Goal: Task Accomplishment & Management: Use online tool/utility

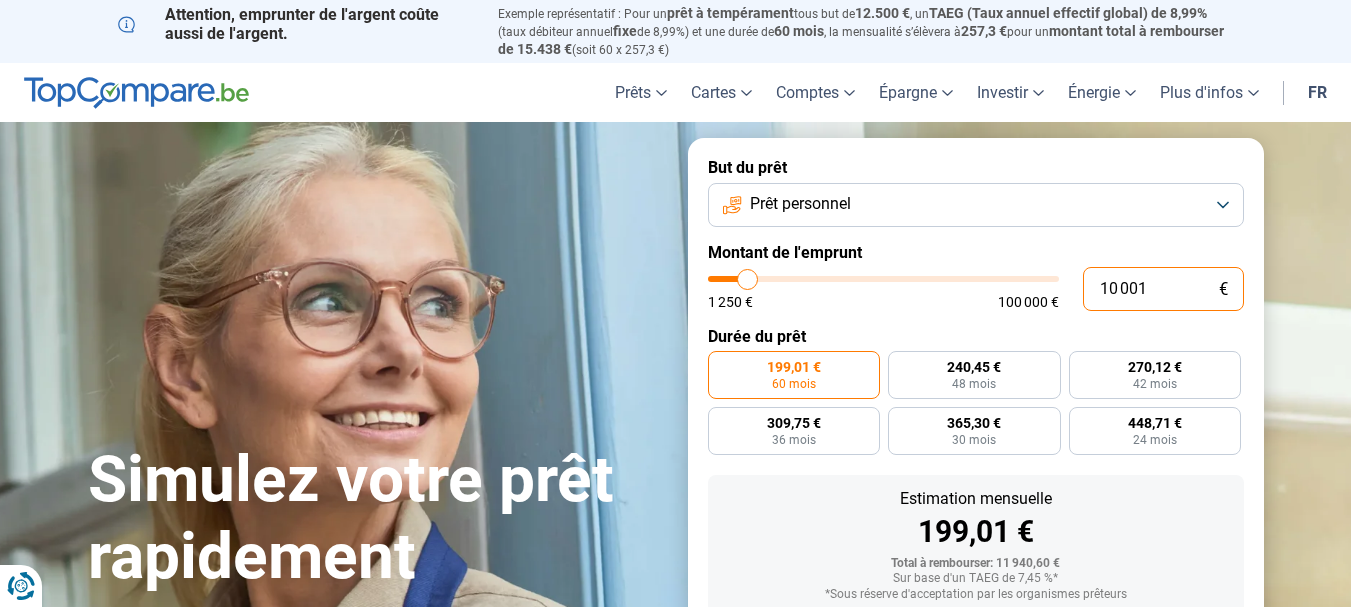
click at [1161, 285] on input "10 001" at bounding box center [1163, 289] width 161 height 44
type input "1 000"
type input "1250"
type input "100"
type input "1250"
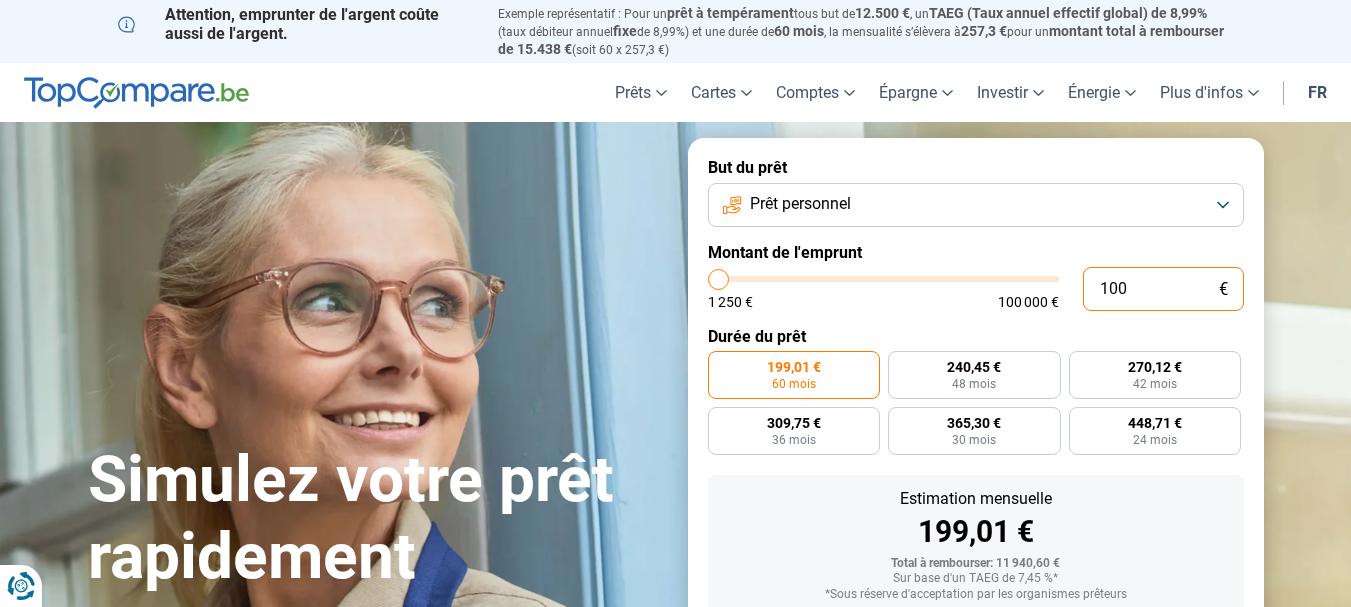
type input "10"
type input "1250"
type input "1"
type input "1250"
type input "1 250"
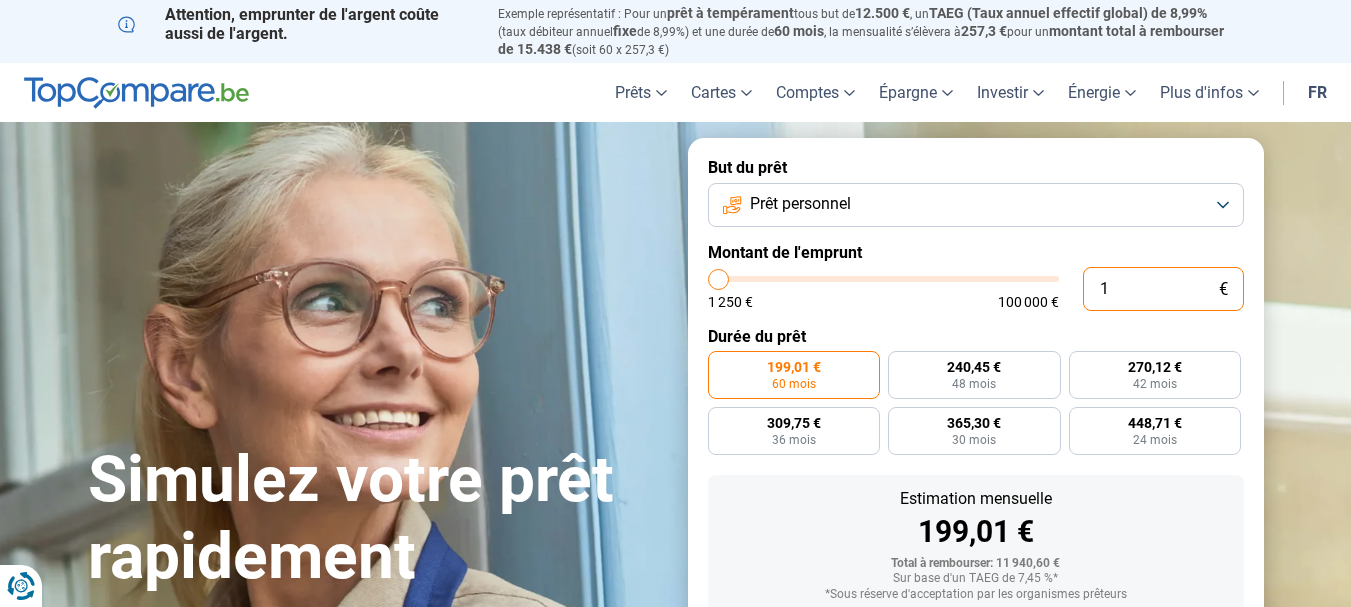
type input "1250"
radio input "true"
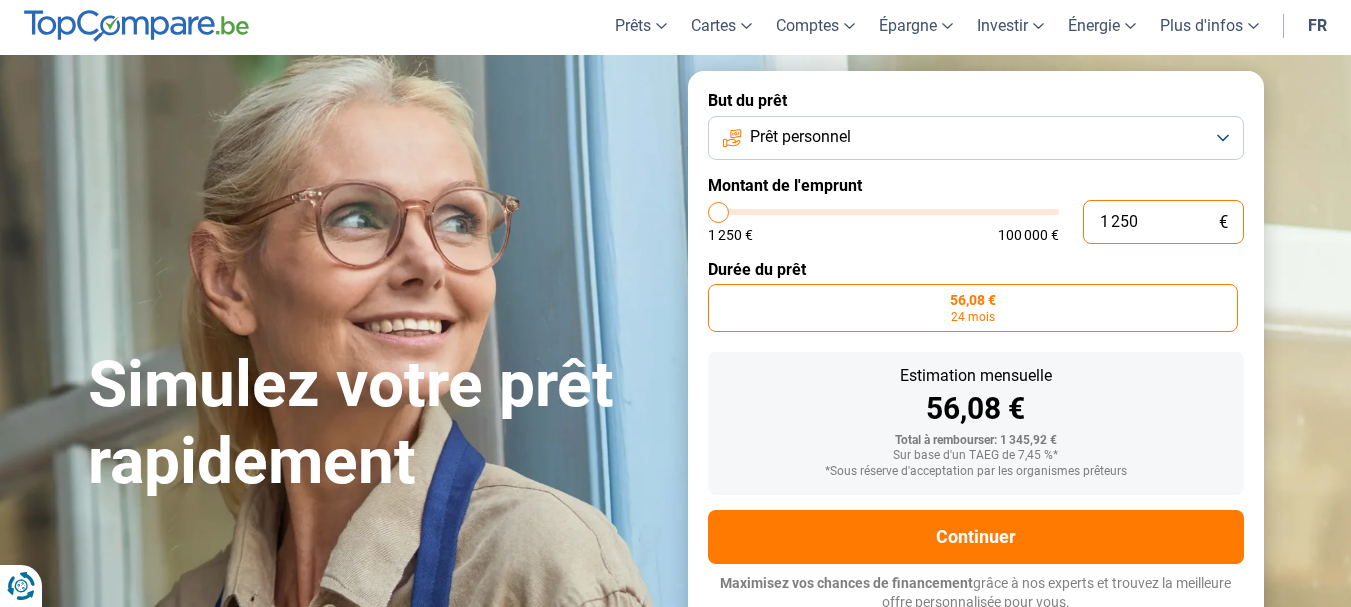
scroll to position [71, 0]
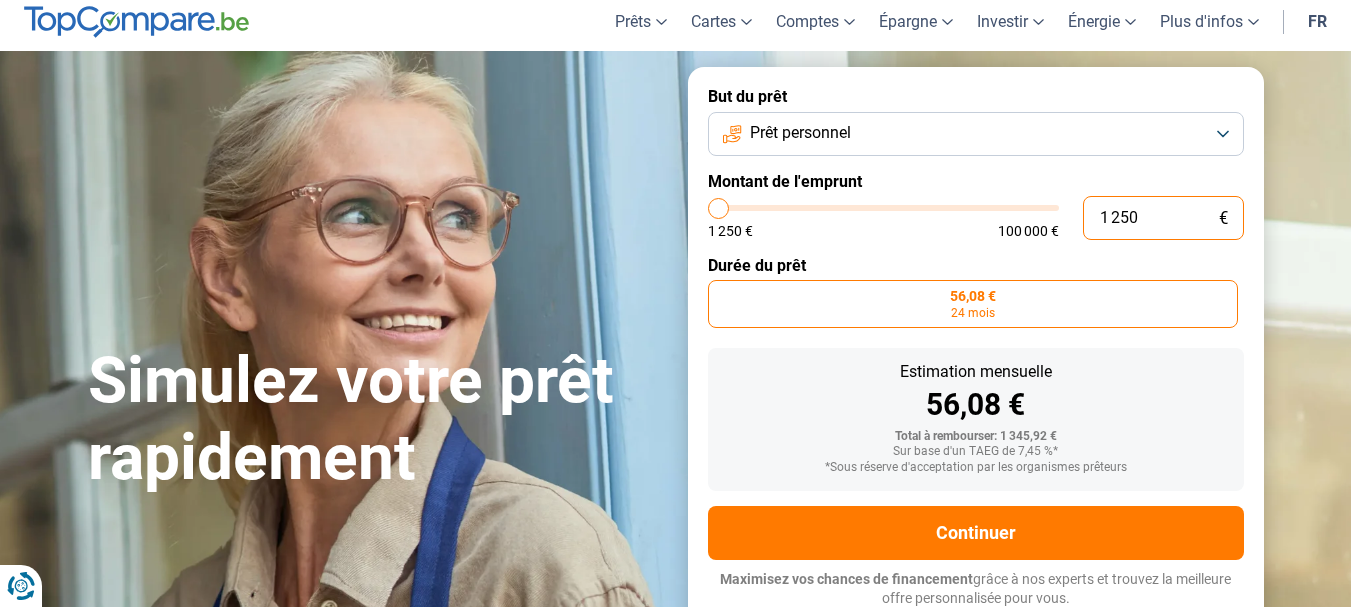
type input "12 506"
type input "12500"
type input "125 060"
type input "100000"
type input "100 000"
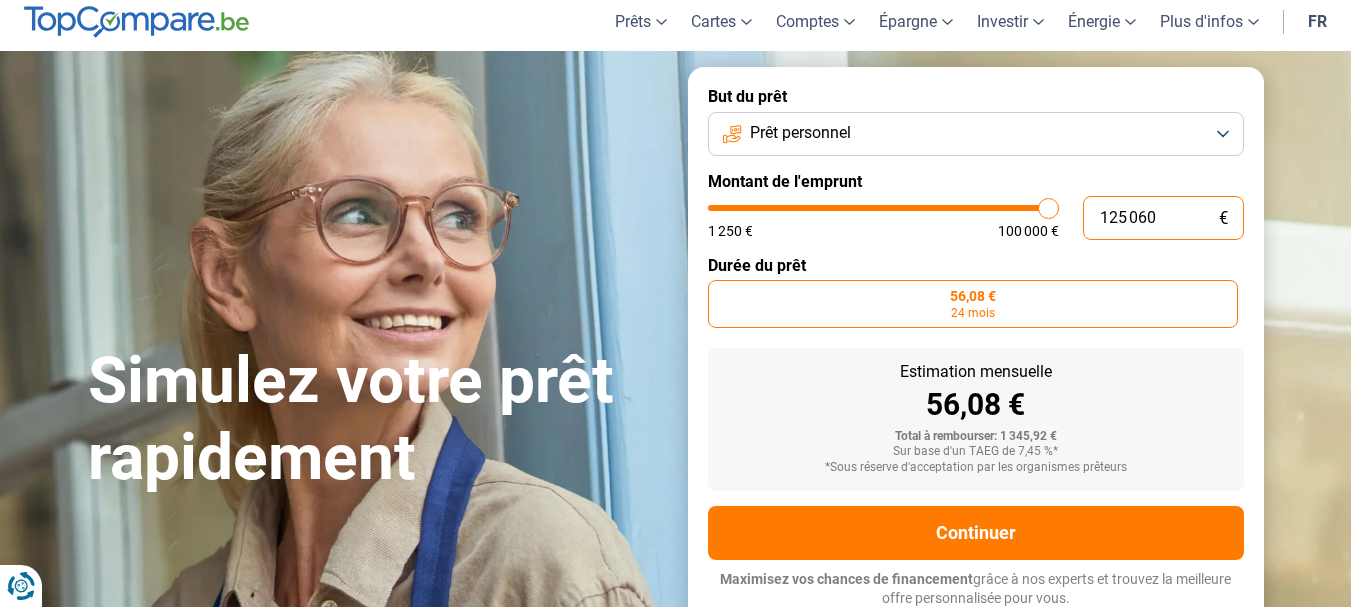
type input "100000"
radio input "false"
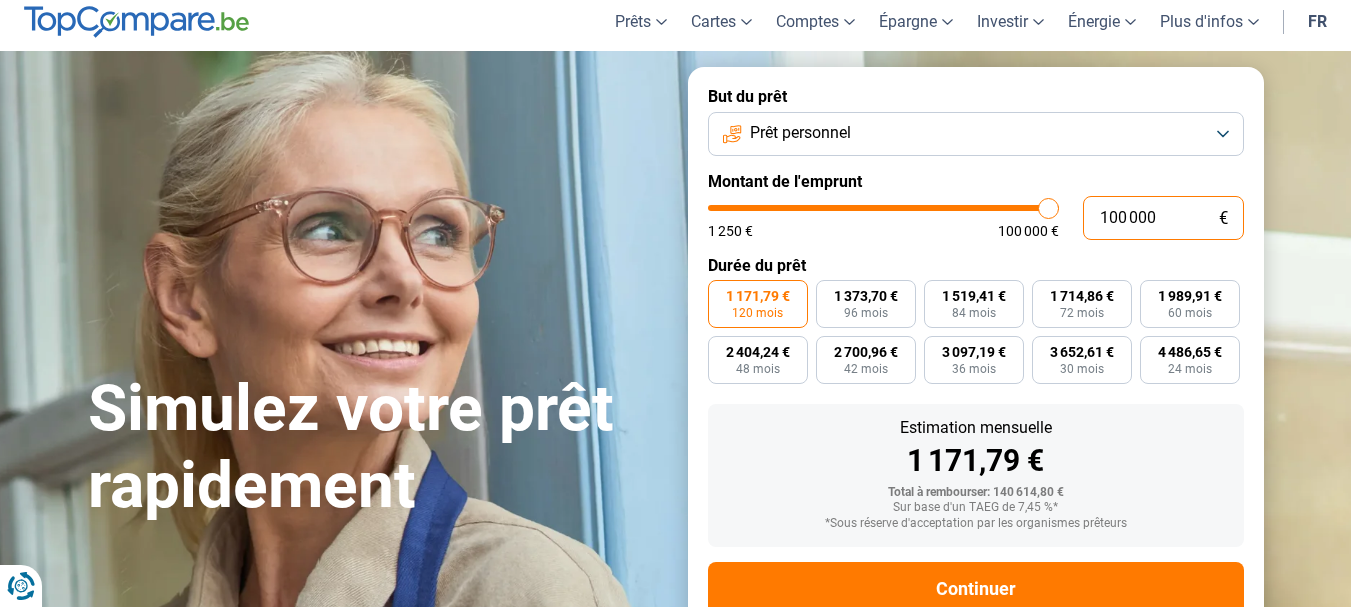
type input "10 000"
type input "10000"
type input "1 000"
type input "1250"
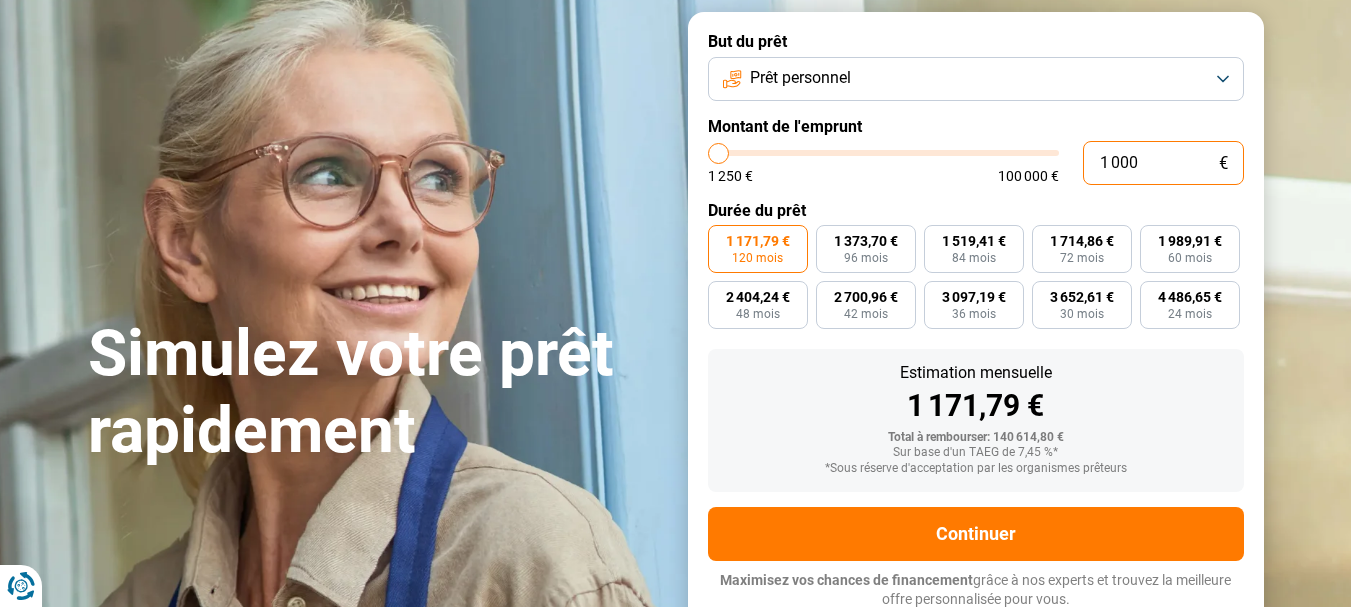
type input "100"
type input "1250"
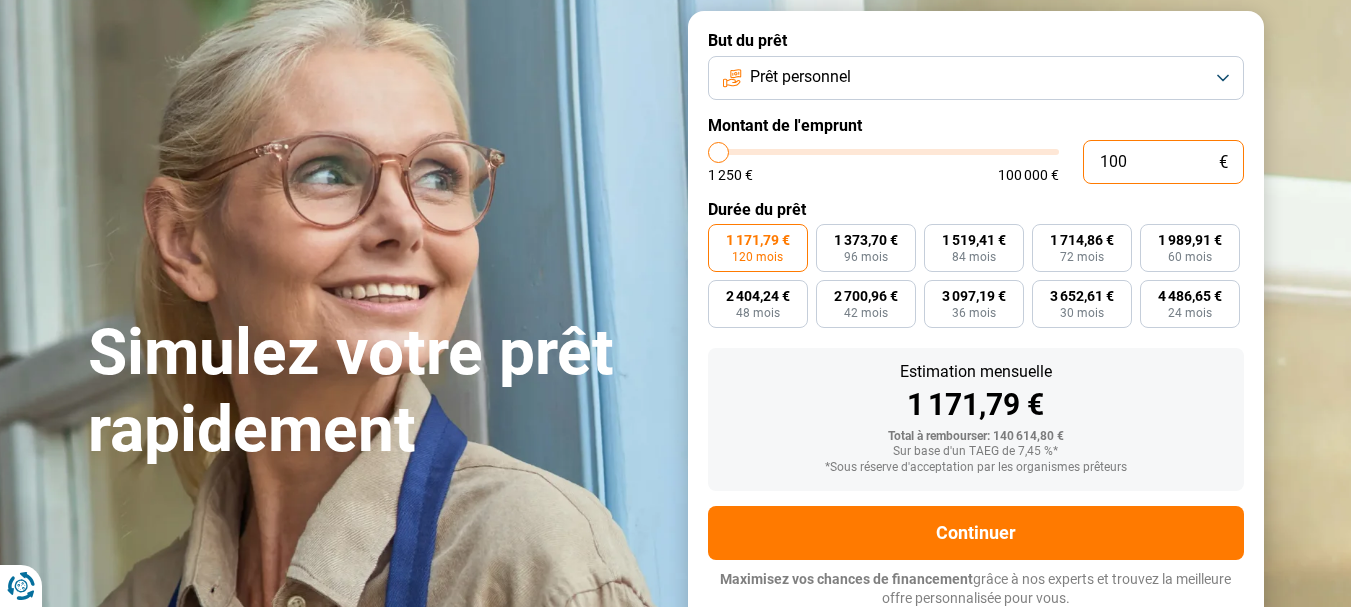
type input "10"
type input "1250"
type input "1"
type input "1250"
type input "15"
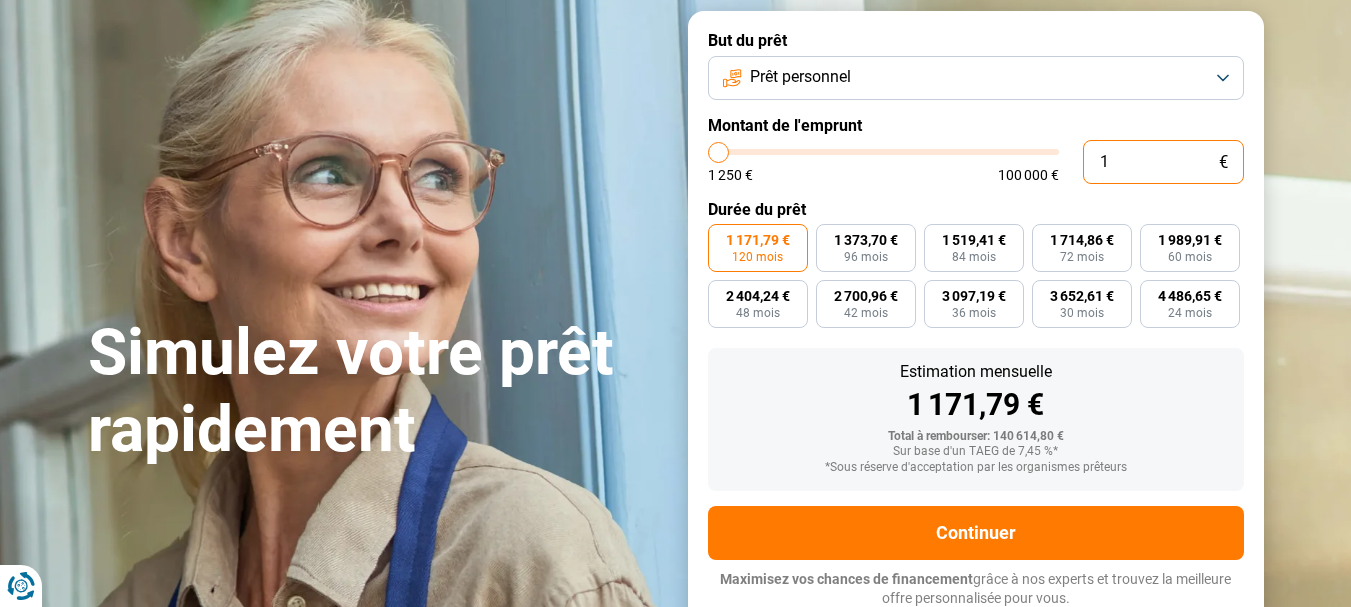
type input "1250"
type input "150"
type input "1250"
type input "1 500"
type input "1500"
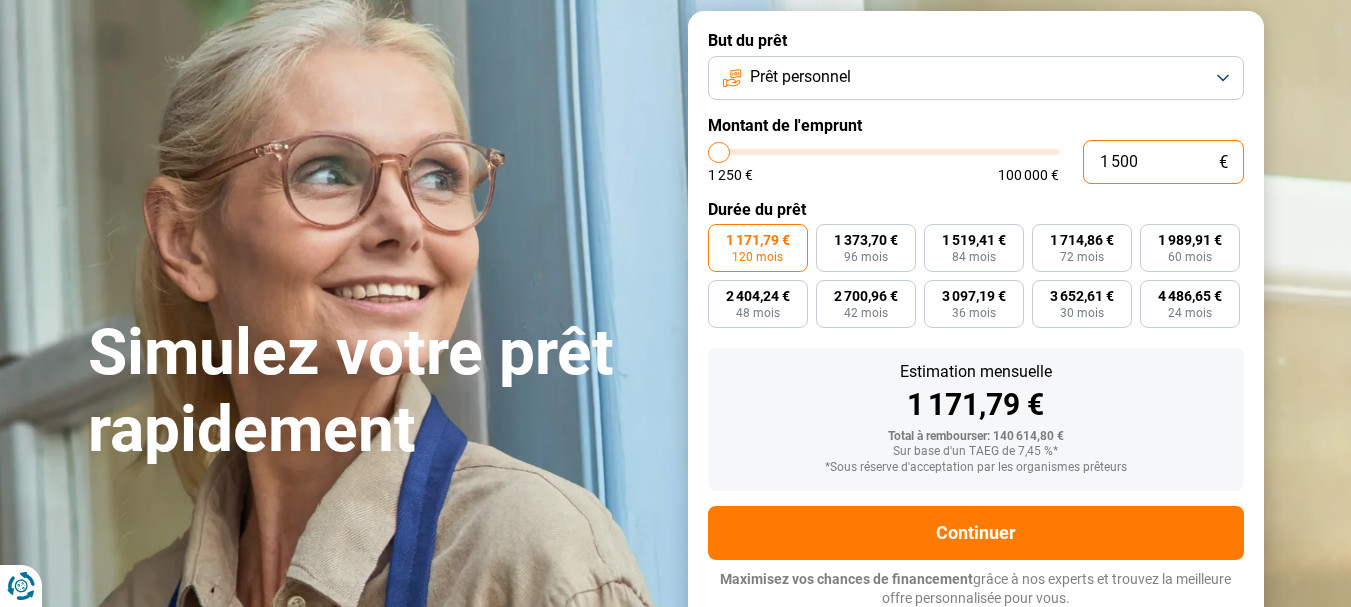
type input "15 000"
type input "15000"
radio input "true"
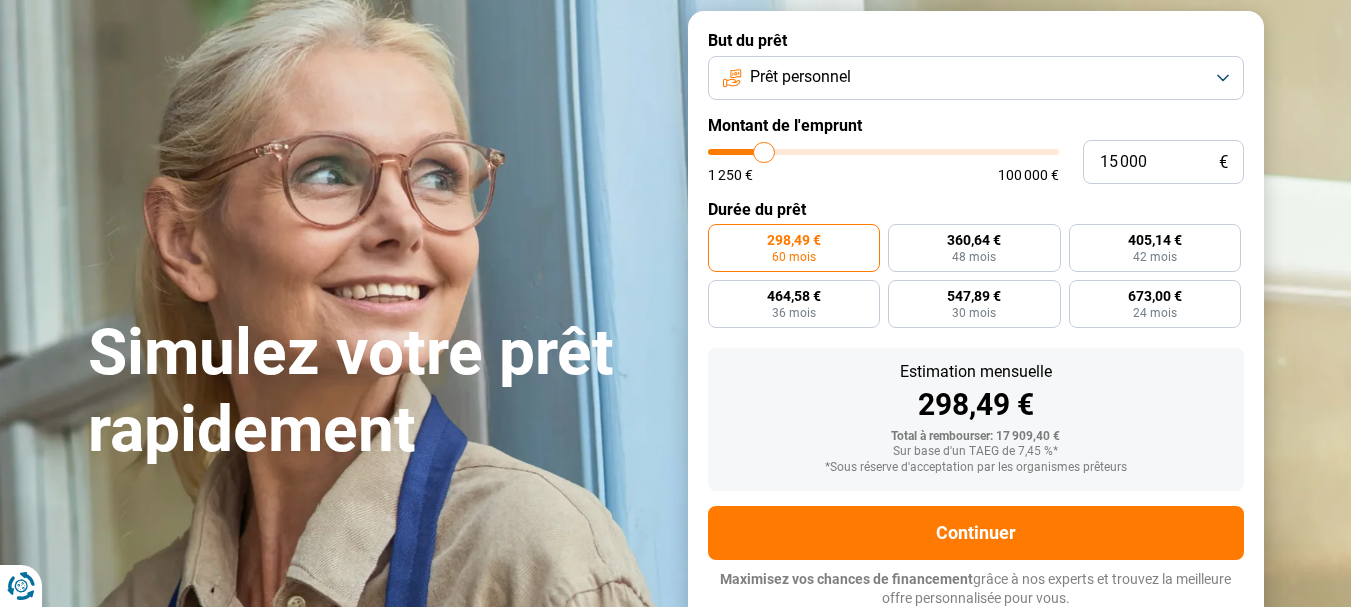
type input "15 500"
type input "15500"
type input "15 750"
type input "15750"
type input "16 000"
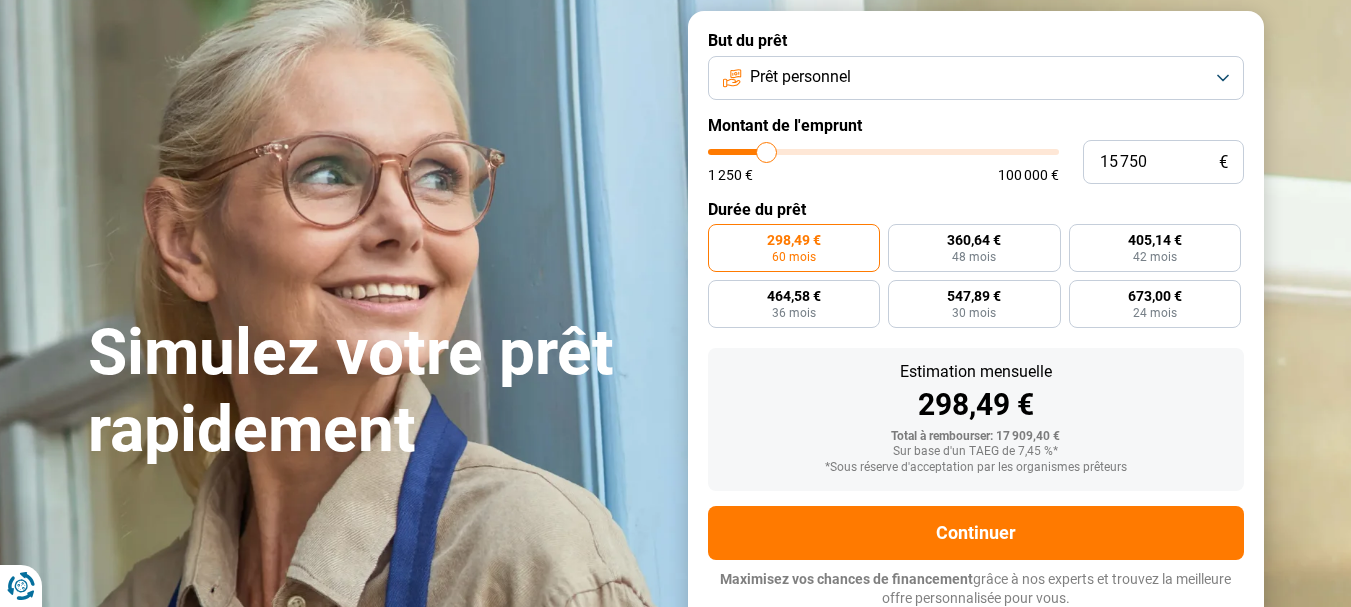
type input "16000"
type input "16 500"
type input "16500"
type input "17 000"
type input "17000"
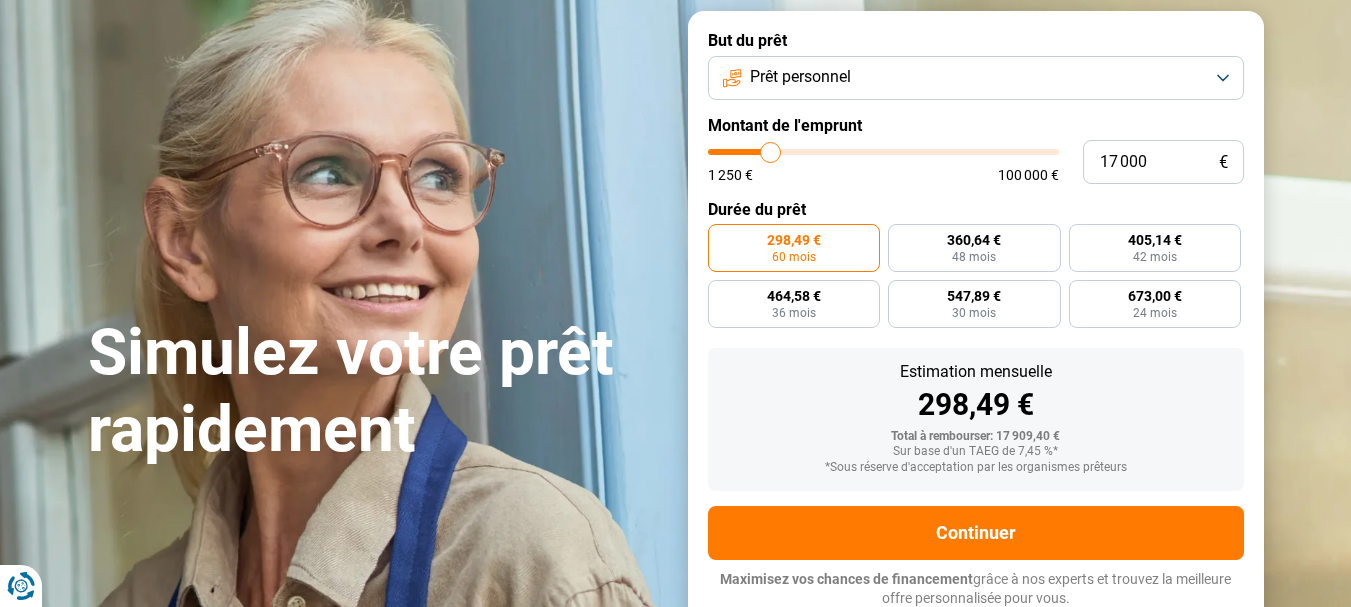
type input "17 250"
type input "17250"
type input "17 500"
type input "17500"
type input "17 750"
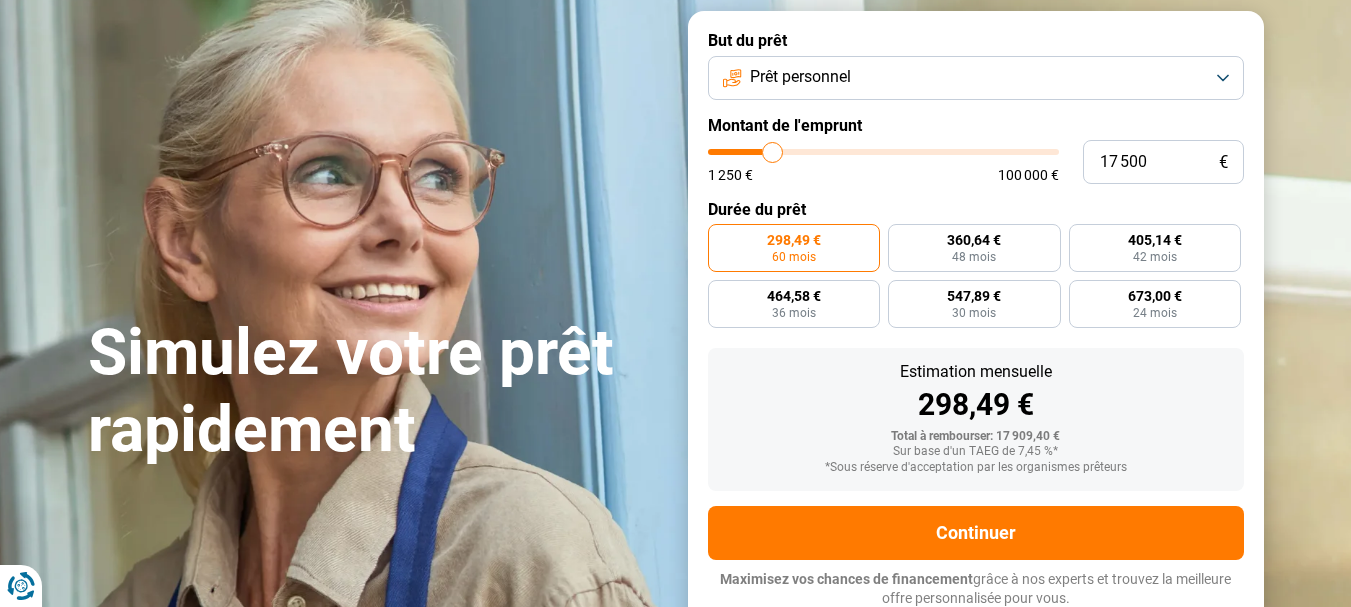
type input "17750"
type input "18 000"
type input "18000"
type input "18 500"
type input "18500"
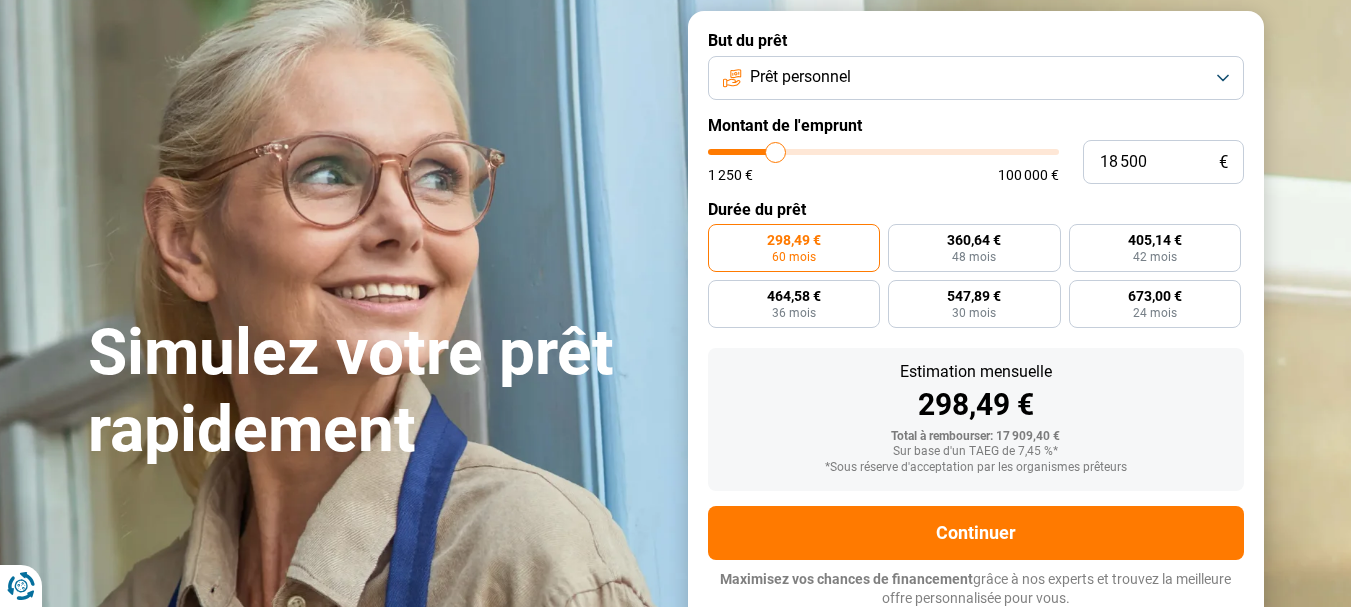
type input "18 750"
type input "18750"
type input "19 000"
type input "19000"
type input "19 250"
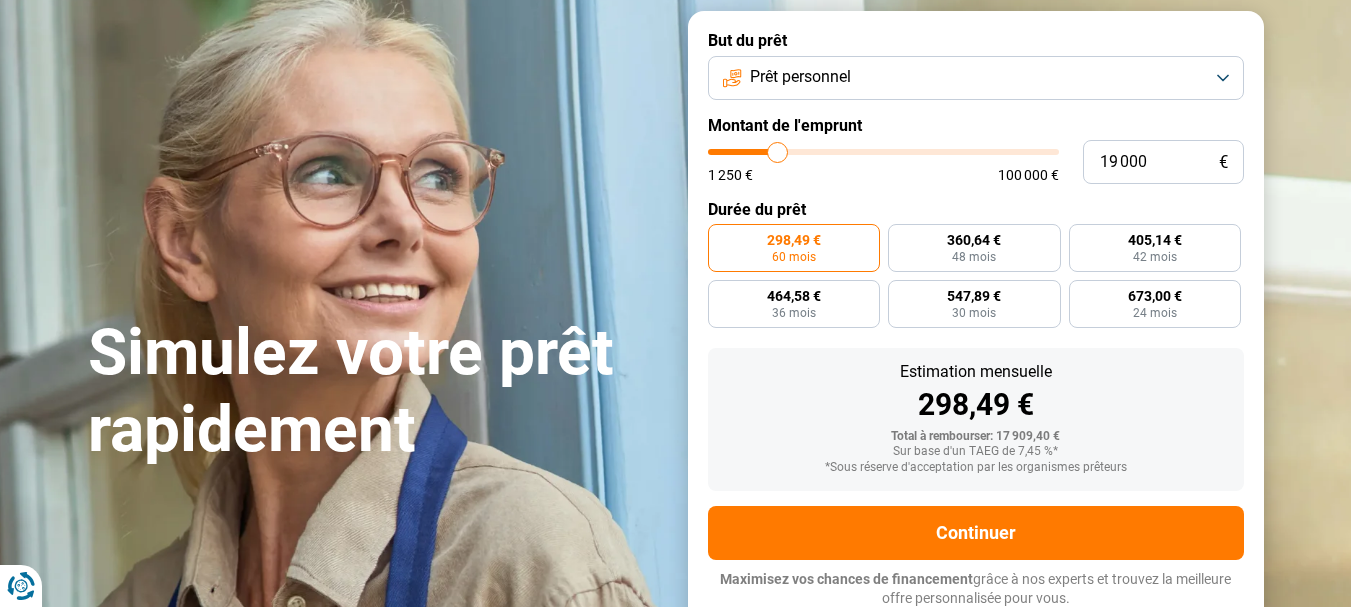
type input "19250"
type input "19 750"
type input "19750"
type input "20 250"
type input "20250"
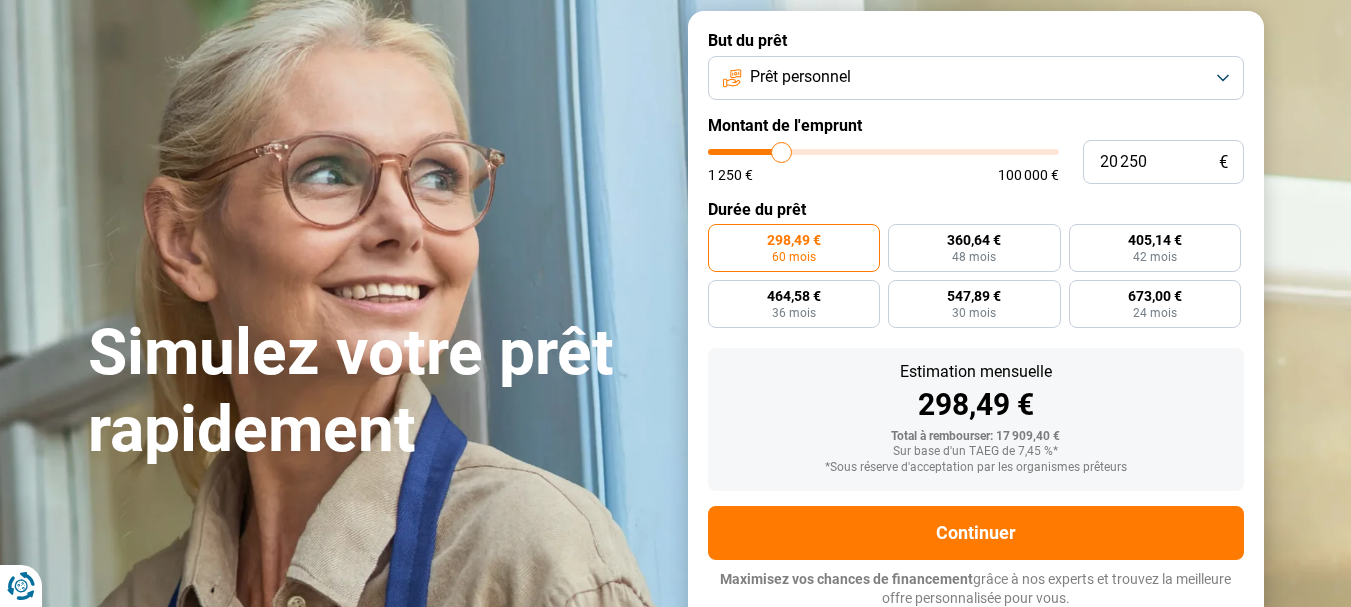
type input "19 750"
type input "19750"
type input "19 250"
type input "19250"
type input "19 000"
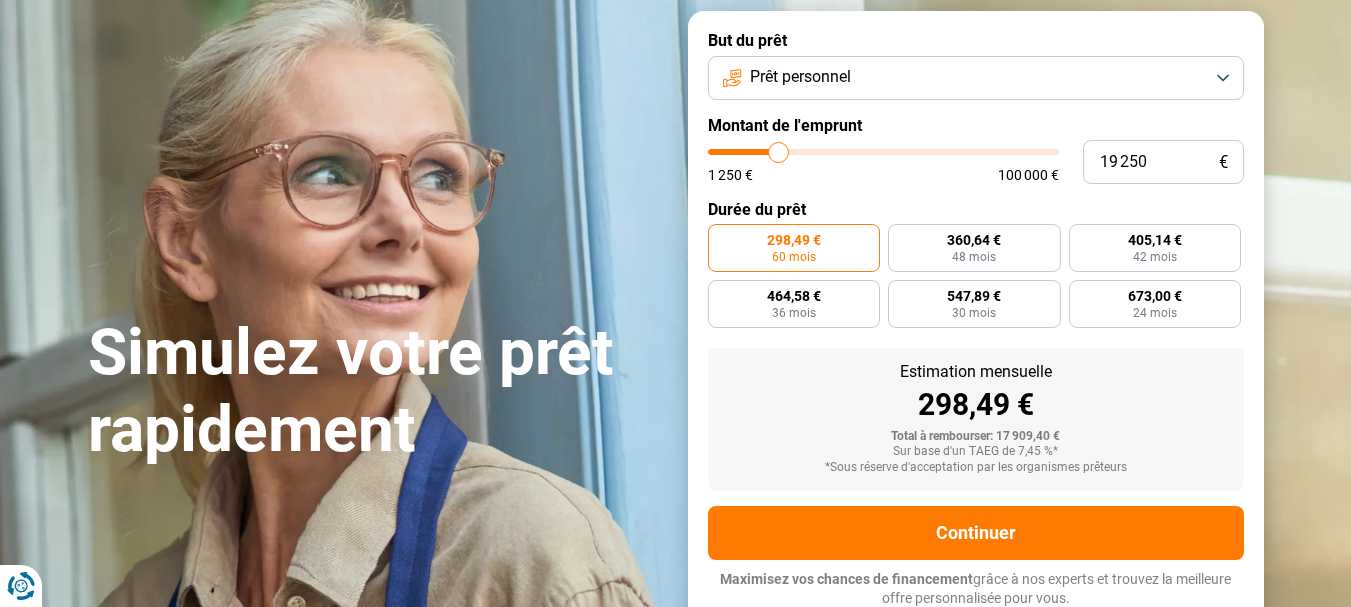
type input "19000"
type input "18 750"
type input "18750"
type input "18 500"
type input "18500"
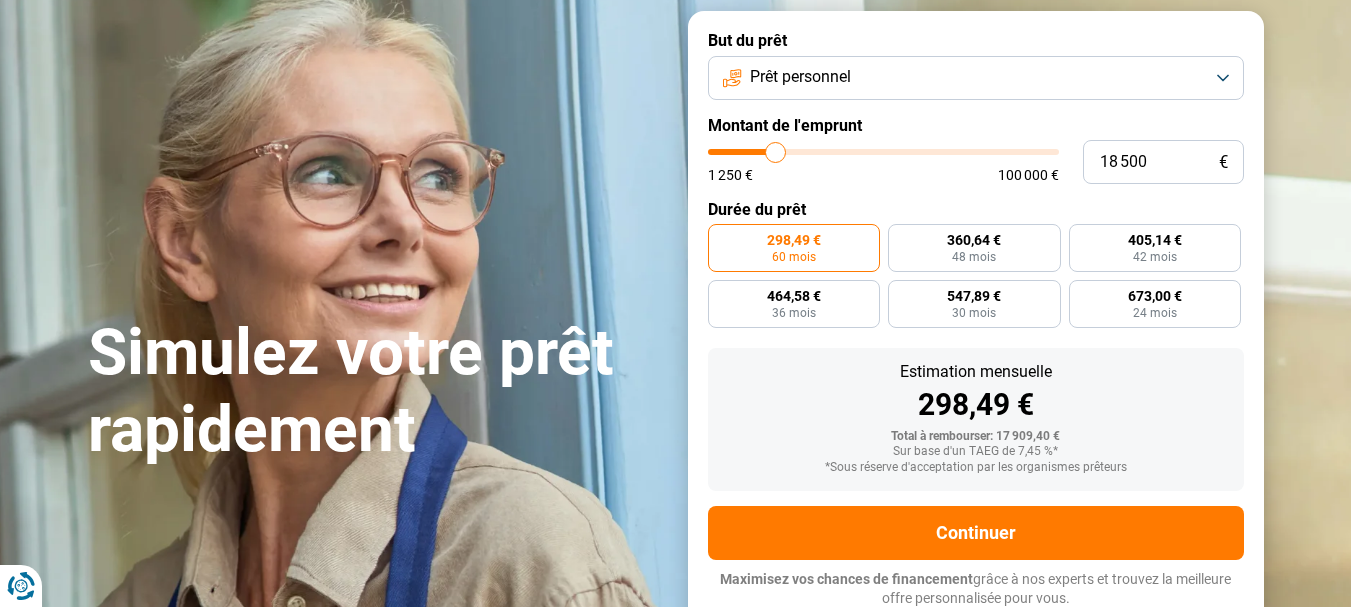
type input "18 000"
type input "18000"
type input "17 750"
type input "17750"
type input "17 500"
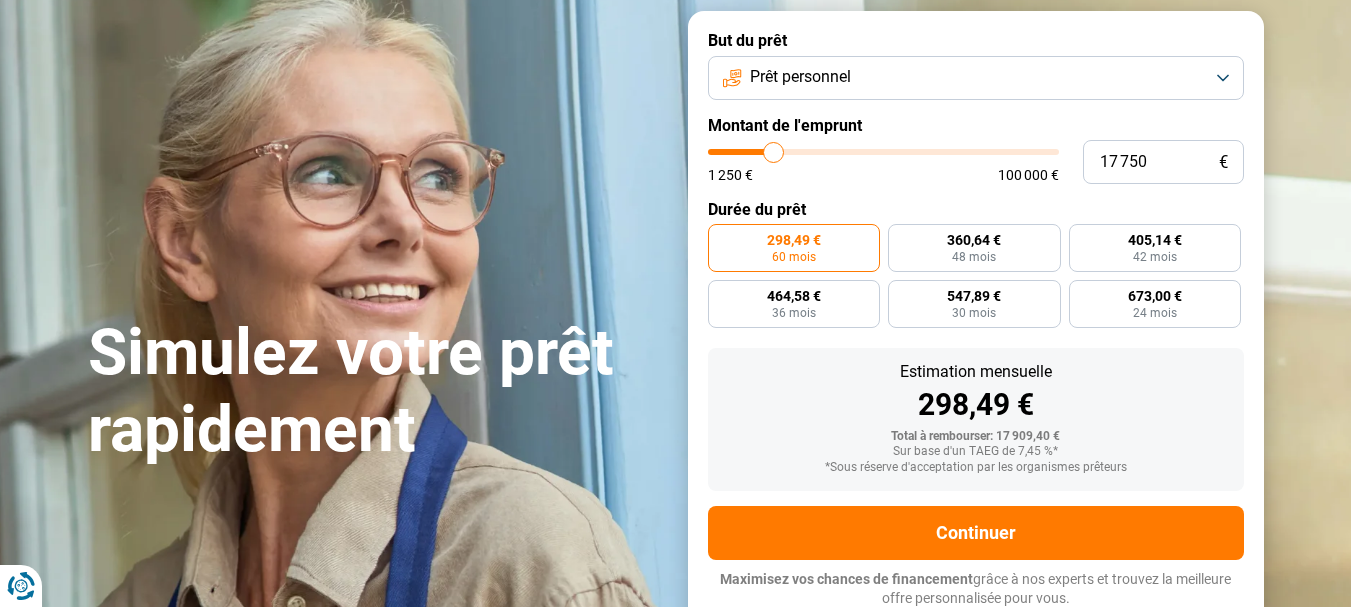
type input "17500"
type input "17 250"
type input "17250"
type input "17 000"
type input "17000"
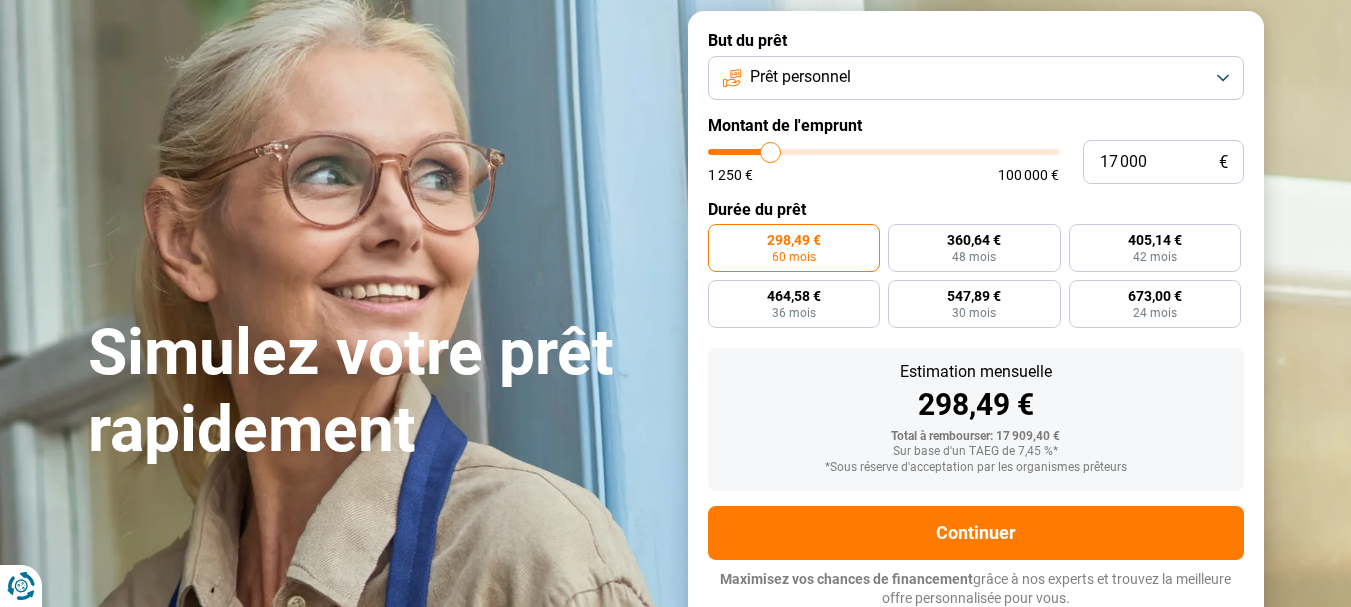
type input "16 500"
type input "16500"
type input "16 250"
type input "16250"
type input "16 000"
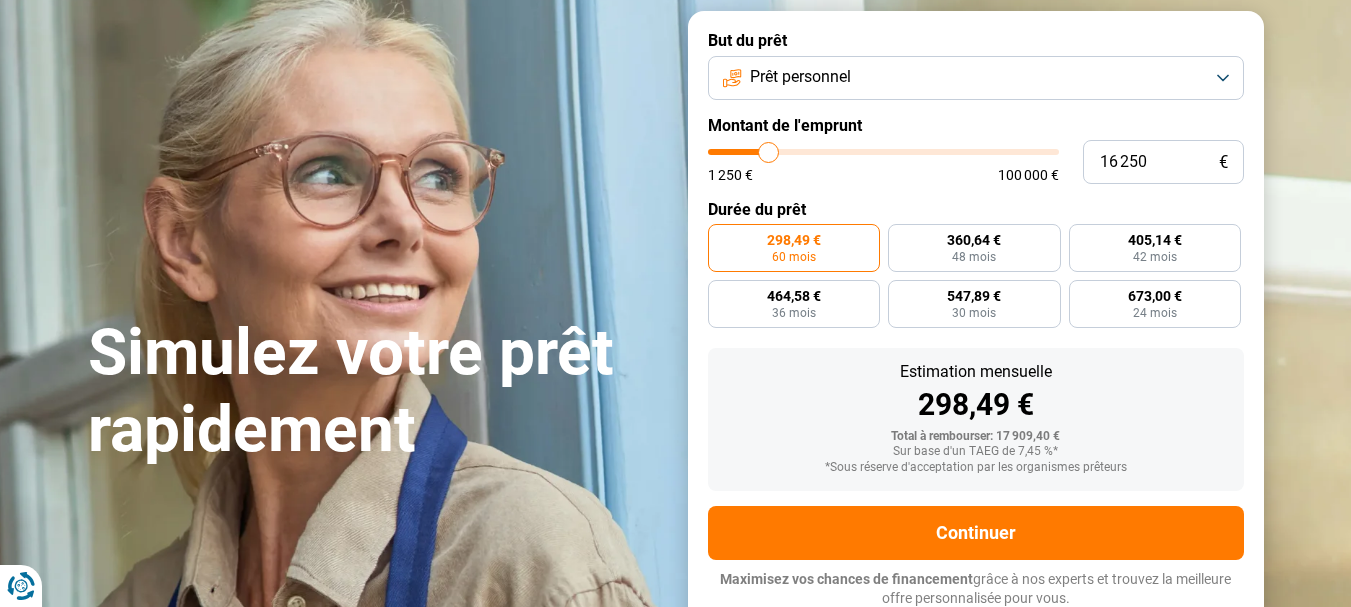
type input "16000"
type input "15 750"
type input "15750"
type input "15 500"
type input "15500"
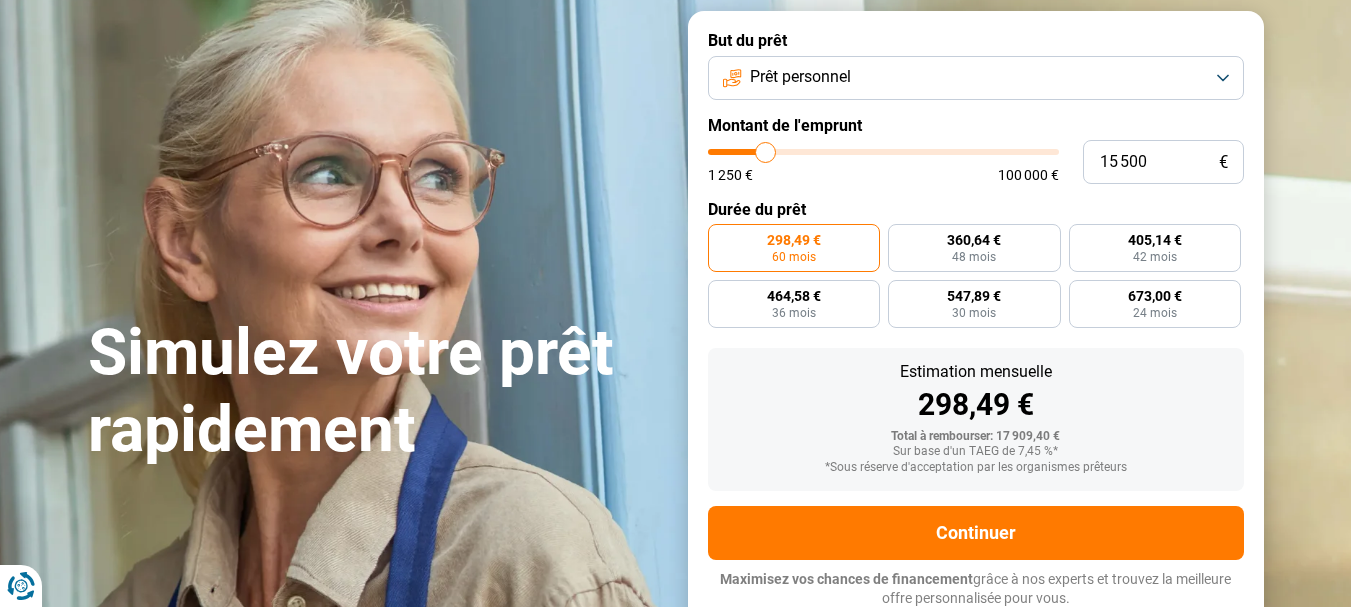
type input "15 000"
type input "15000"
type input "14 750"
type input "14750"
type input "15 000"
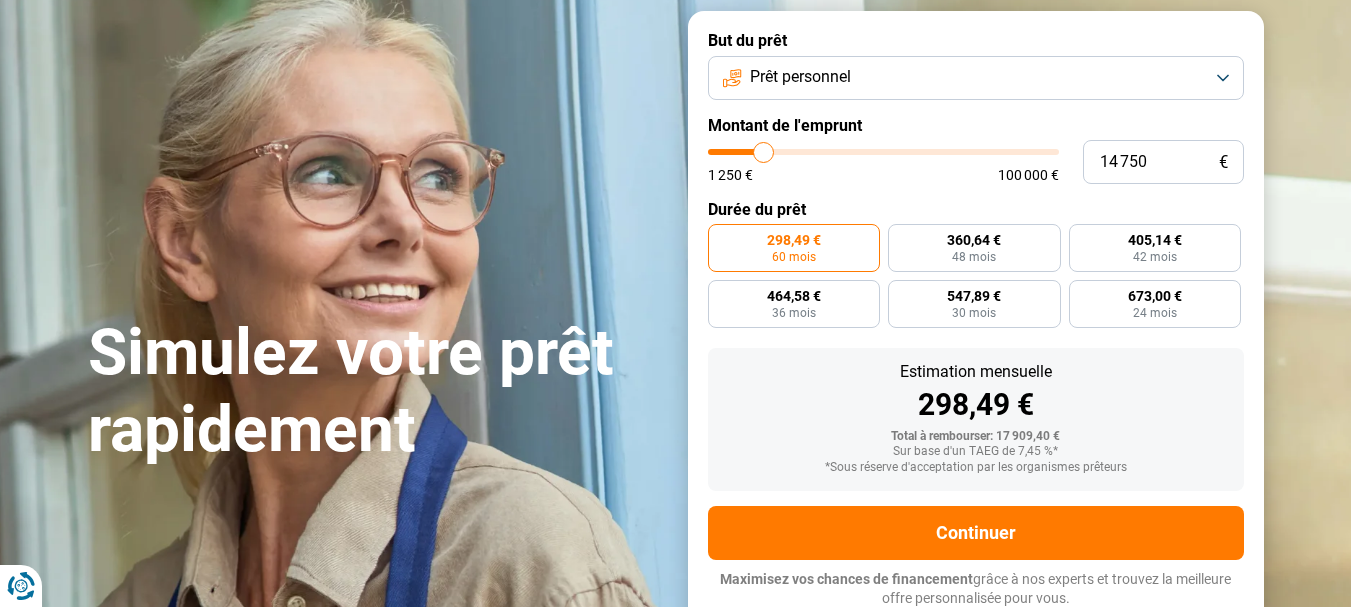
type input "15000"
type input "15 500"
type input "15500"
type input "15 000"
type input "15000"
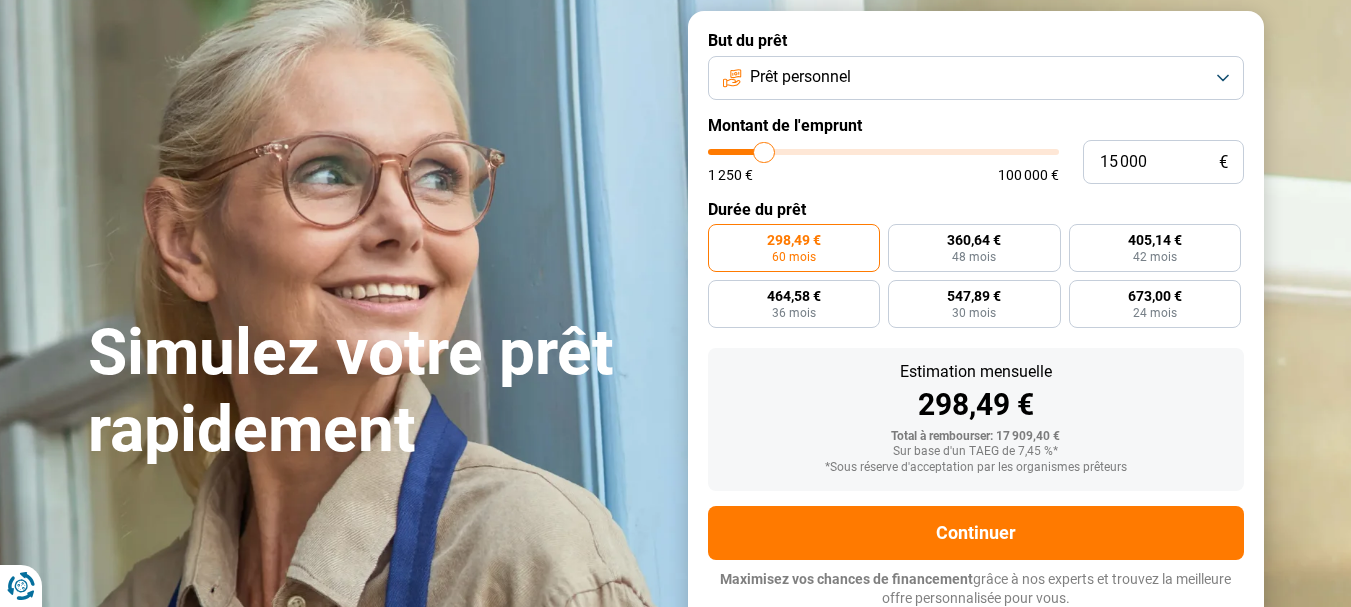
click at [765, 149] on input "range" at bounding box center [883, 152] width 351 height 6
click at [850, 298] on label "464,58 € 36 mois" at bounding box center [794, 304] width 173 height 48
click at [721, 293] on input "464,58 € 36 mois" at bounding box center [714, 286] width 13 height 13
radio input "true"
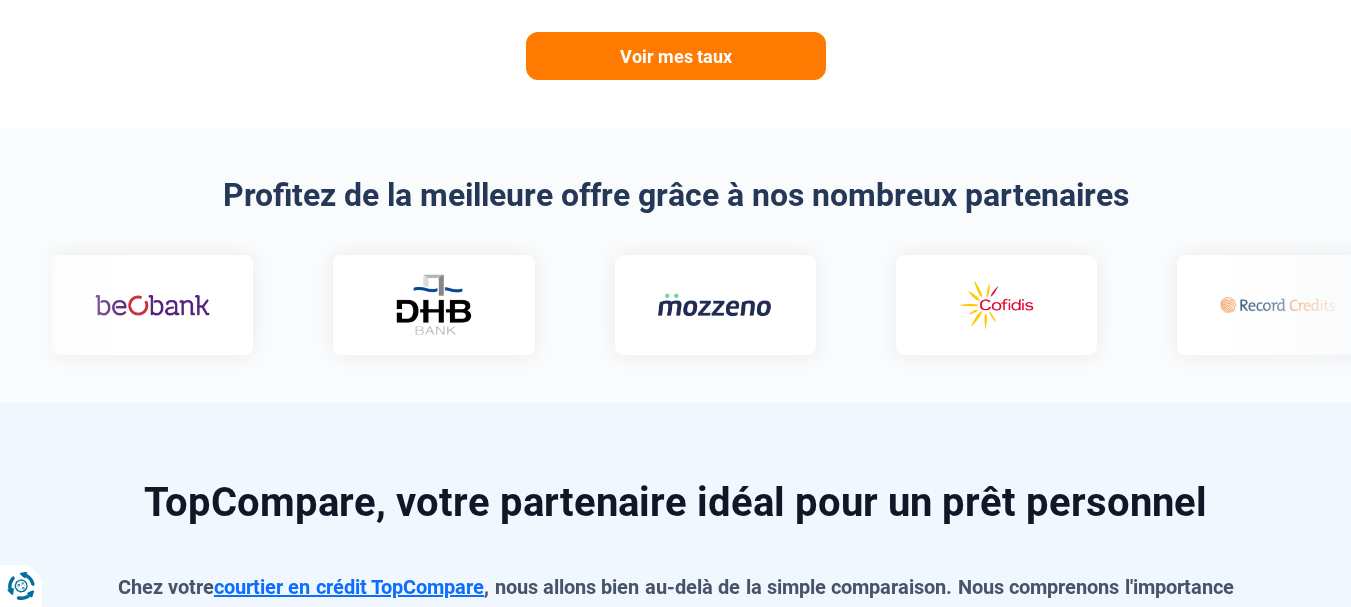
scroll to position [1242, 0]
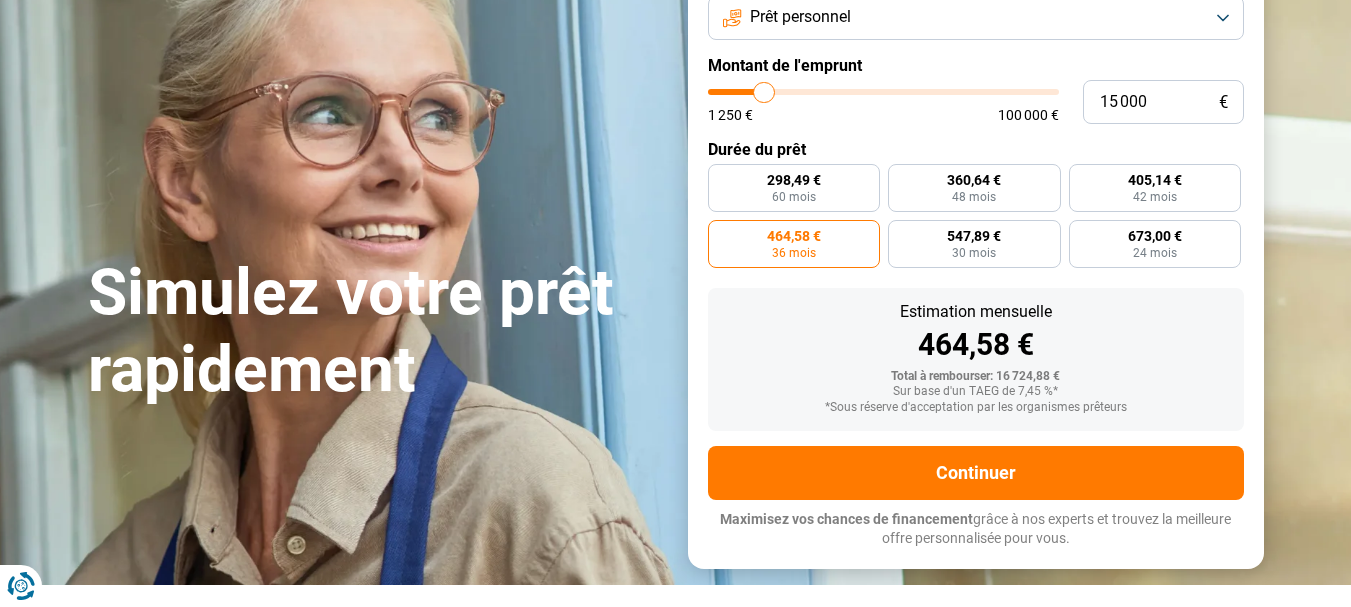
scroll to position [160, 0]
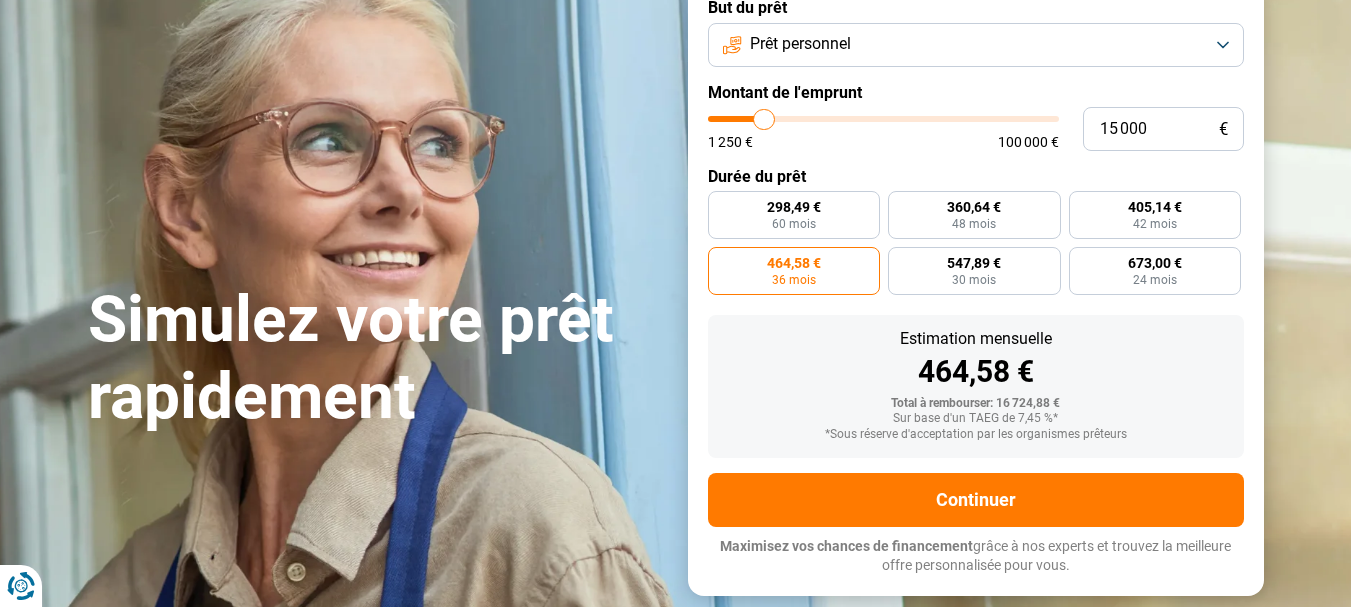
type input "14 750"
type input "14750"
type input "14 500"
type input "14500"
type input "14 250"
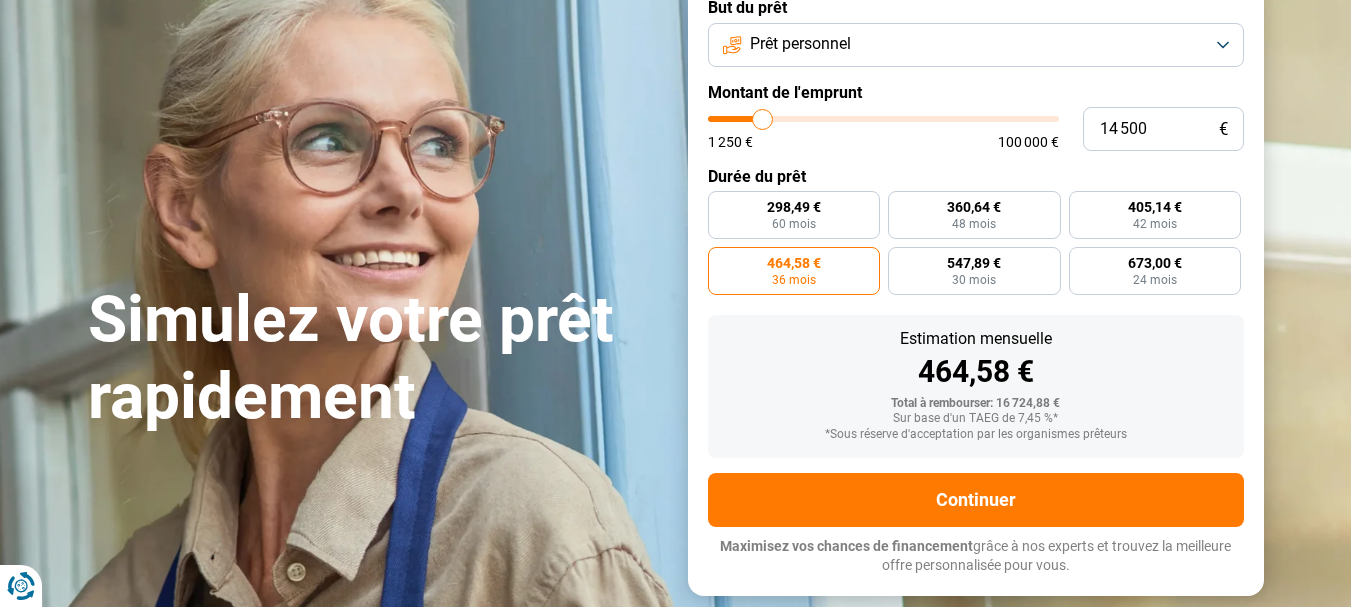
type input "14250"
type input "14 000"
type input "14000"
type input "13 500"
type input "13500"
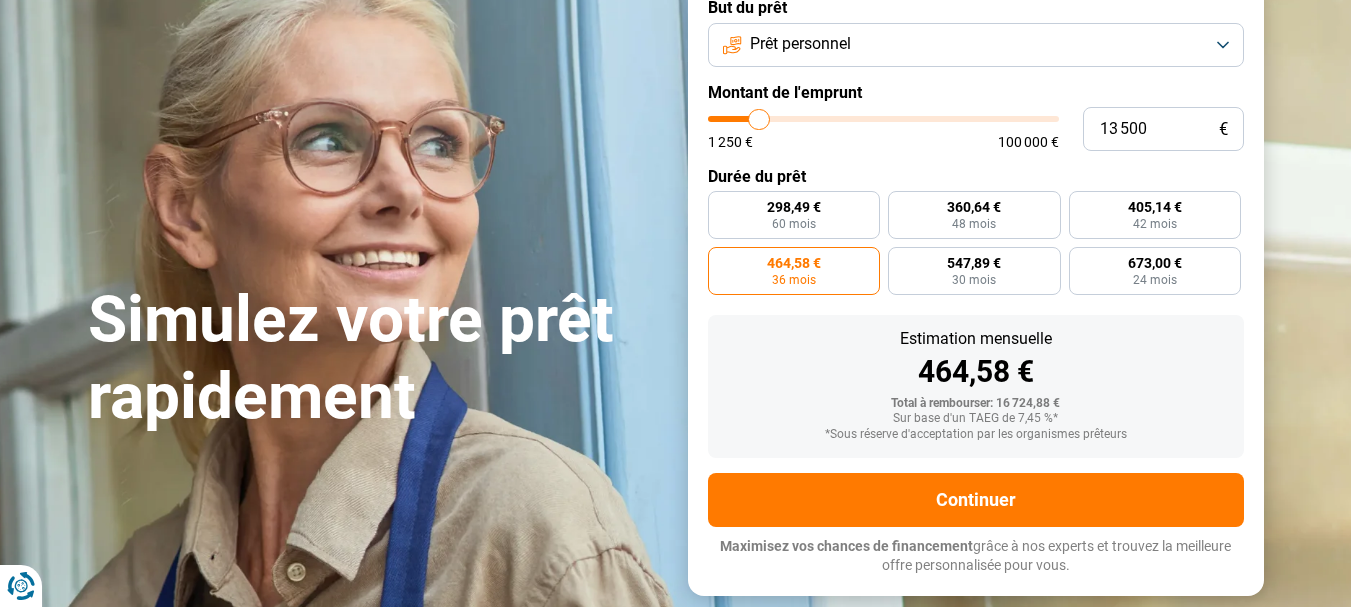
type input "13 000"
type input "13000"
type input "12 750"
type input "12750"
type input "12 500"
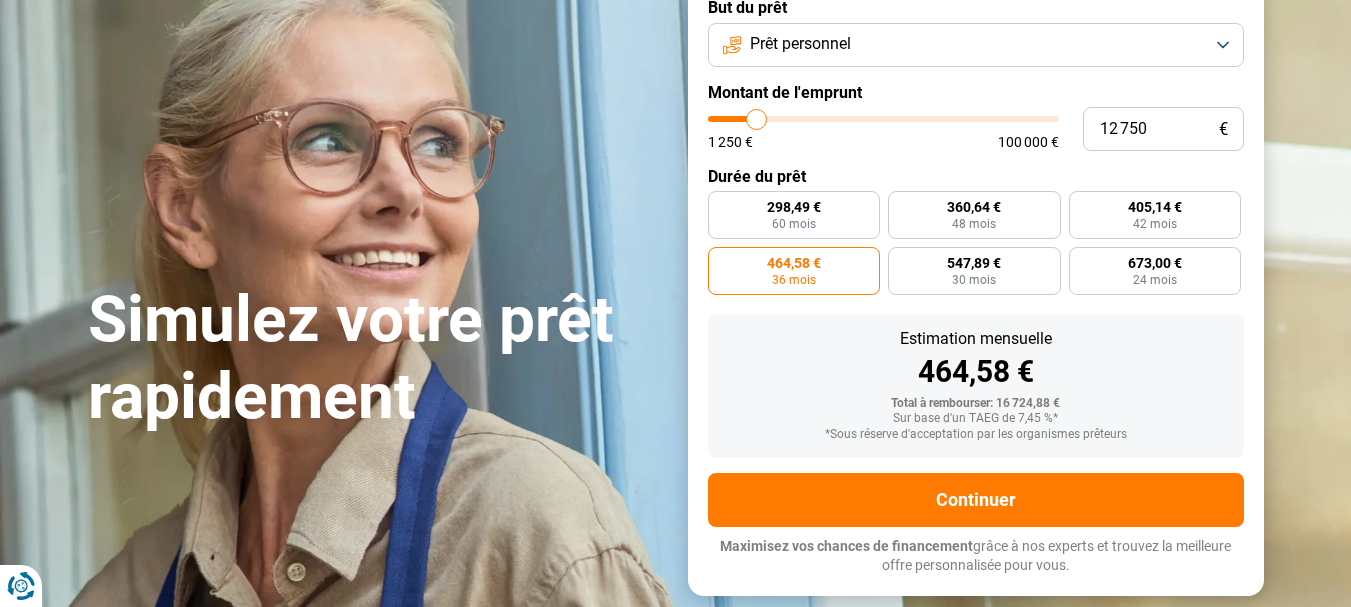
type input "12500"
type input "12 000"
type input "12000"
type input "11 750"
type input "11750"
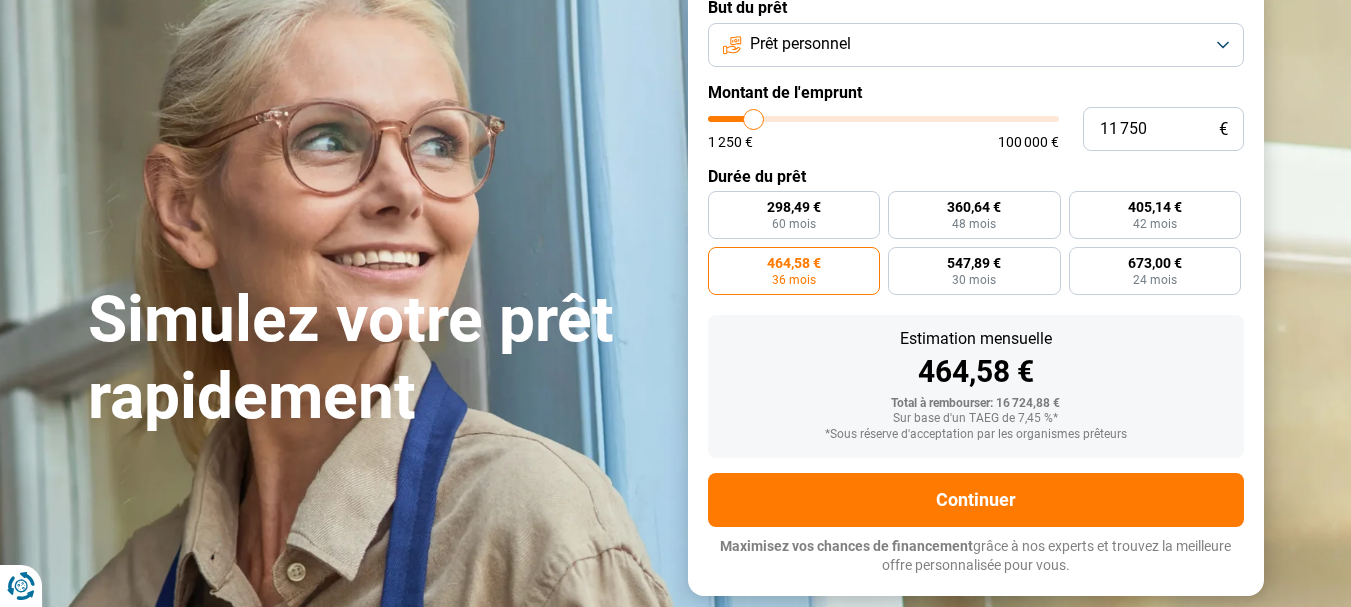
type input "11 250"
type input "11250"
type input "11 000"
type input "11000"
type input "10 500"
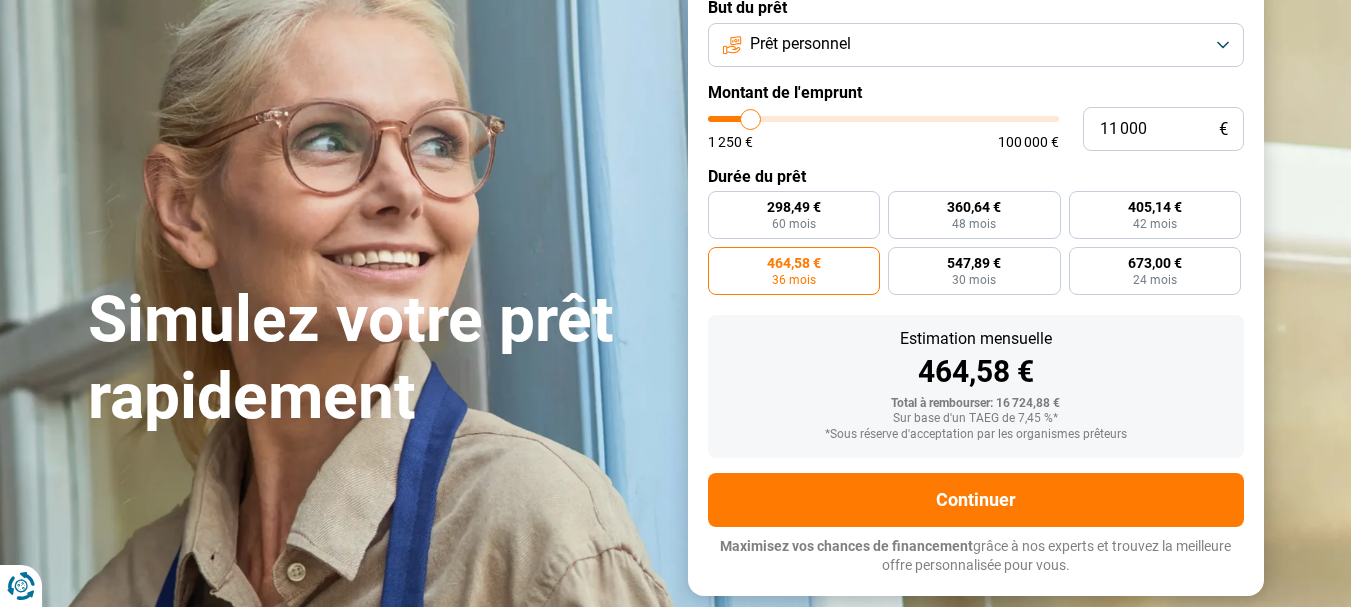
type input "10500"
type input "10 250"
type input "10250"
type input "10 000"
type input "10000"
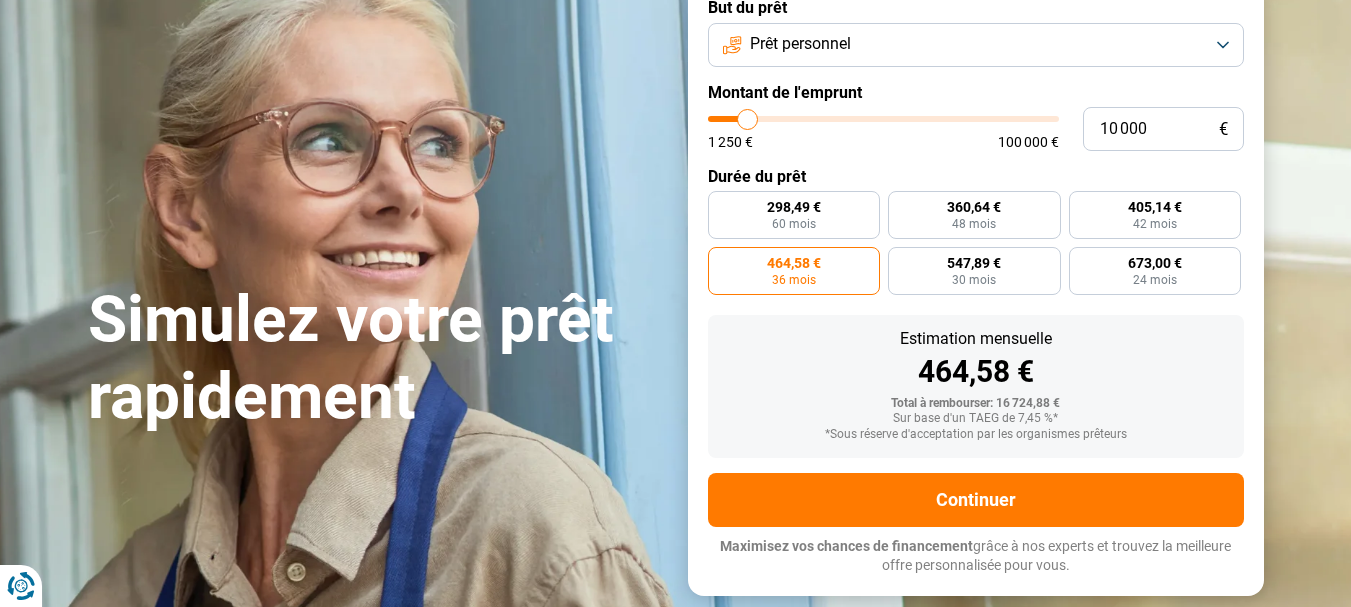
type input "9 750"
type input "9750"
type input "9 500"
type input "9500"
type input "9 000"
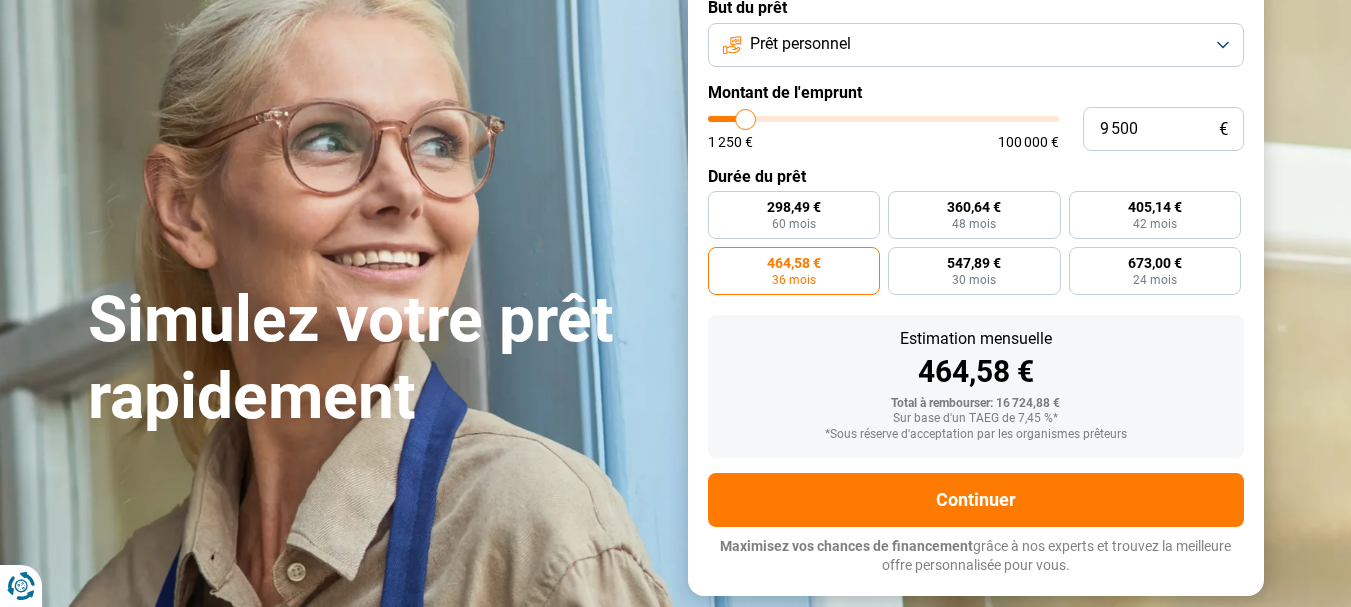
type input "9000"
type input "8 750"
type input "8750"
type input "8 500"
type input "8500"
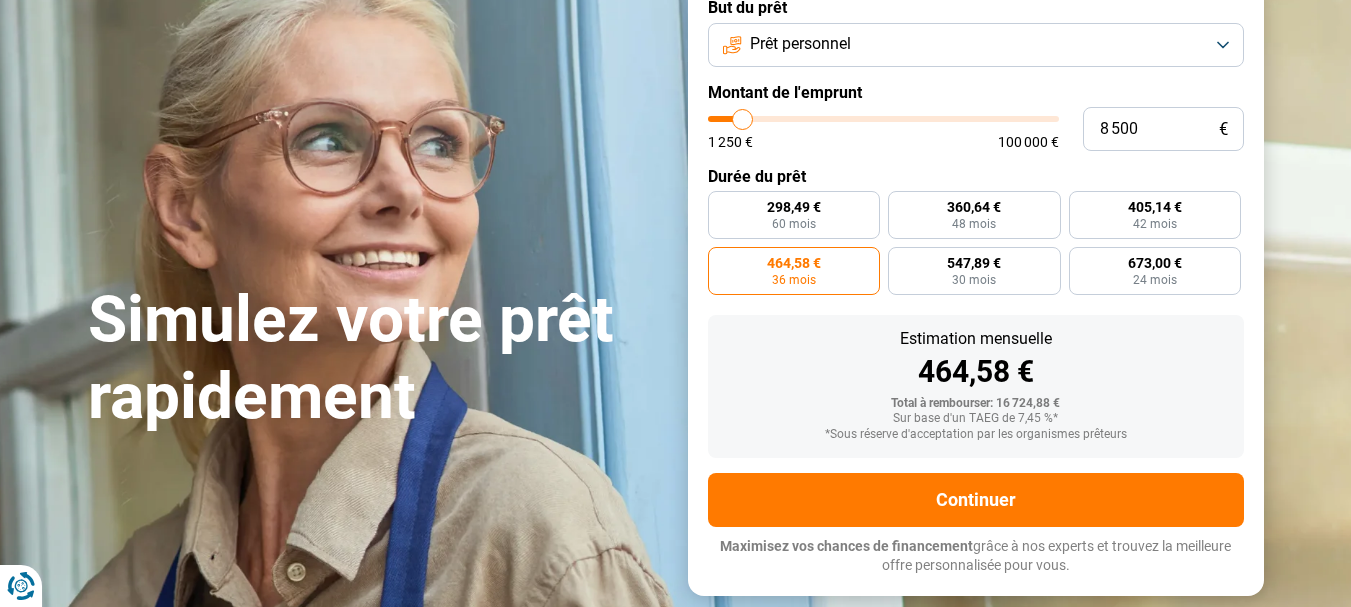
type input "8 250"
type input "8250"
type input "8 000"
type input "8000"
type input "7 500"
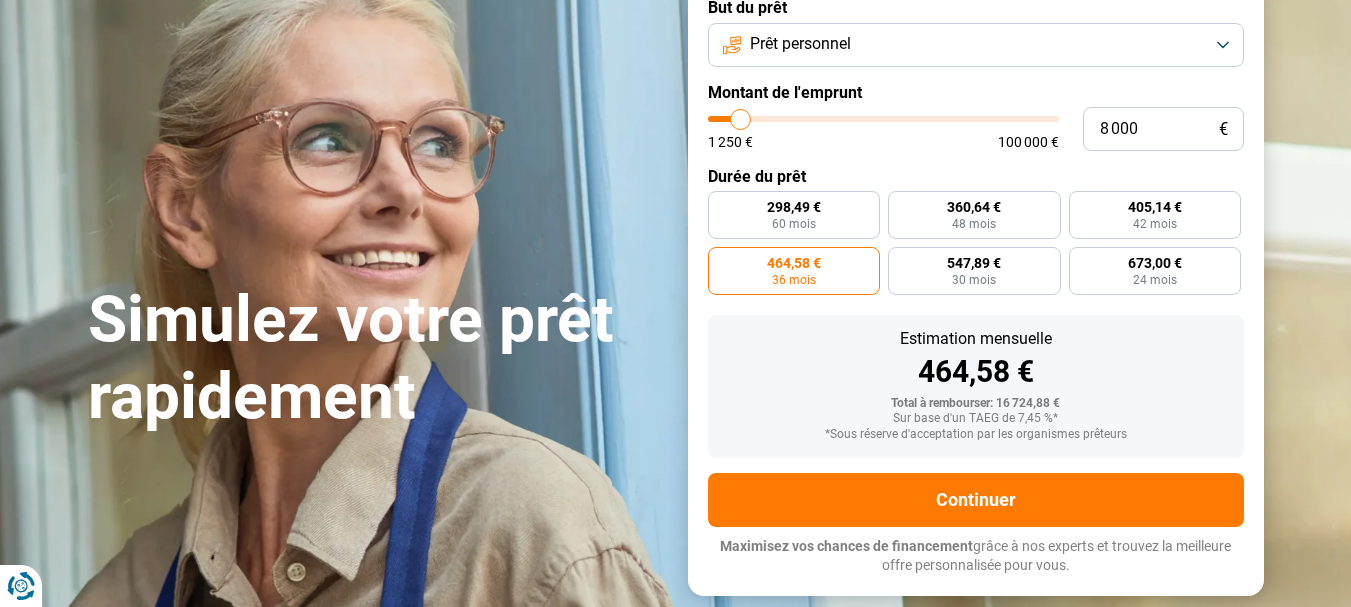
type input "7500"
type input "7 250"
type input "7250"
type input "7 000"
type input "7000"
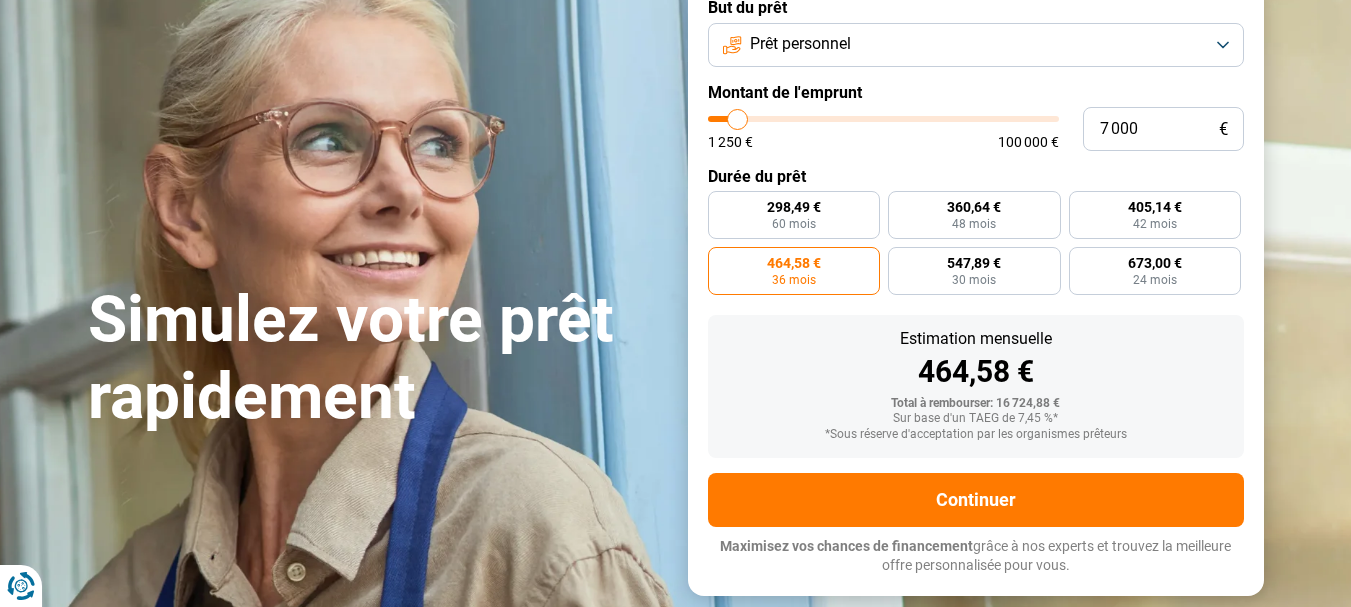
type input "7 500"
type input "7500"
type input "8 000"
type input "8000"
type input "8 500"
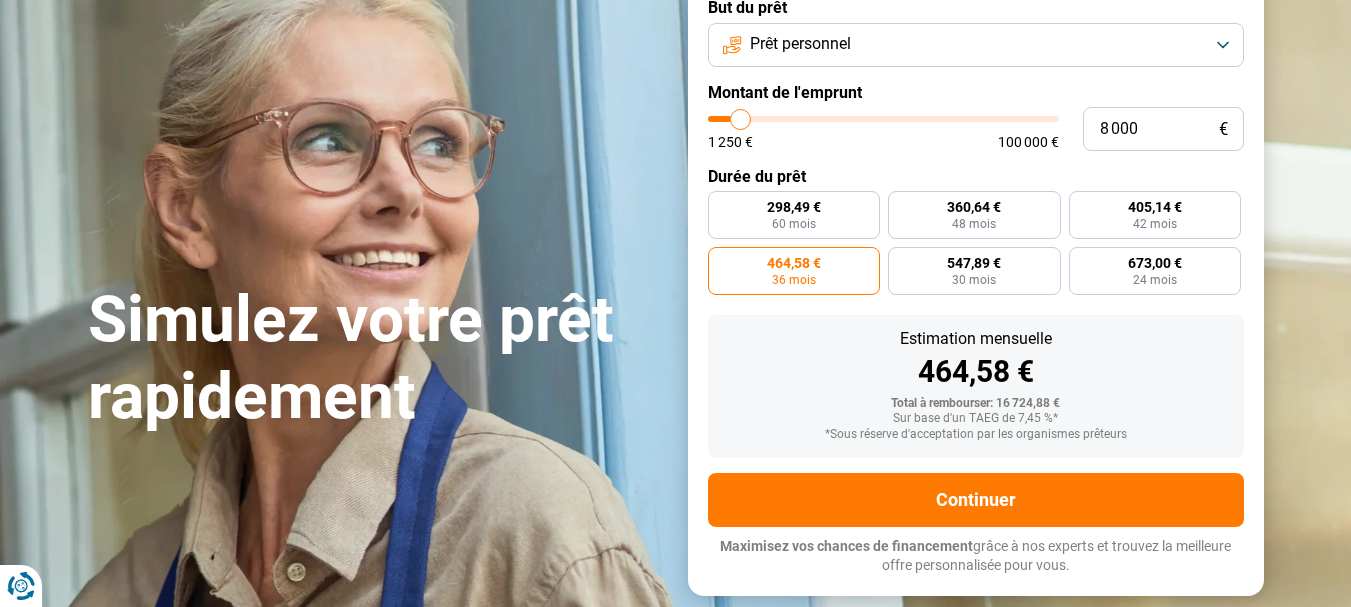
type input "8500"
type input "8 750"
type input "8750"
type input "9 000"
type input "9000"
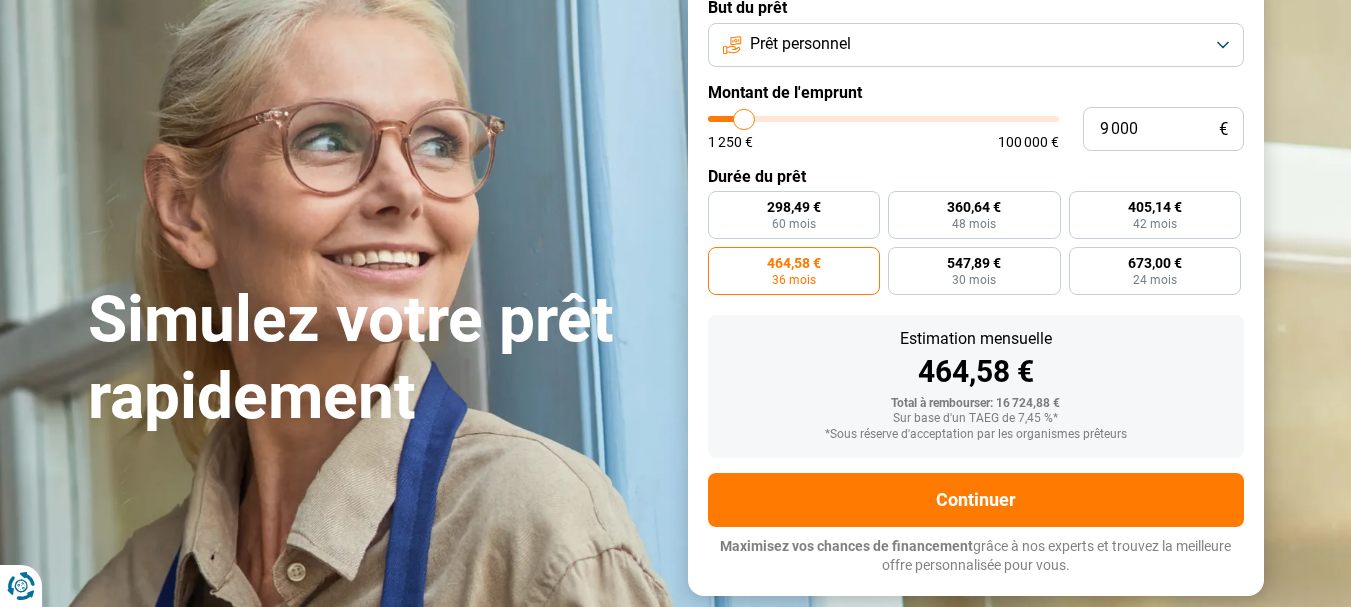
type input "8 750"
type input "8750"
type input "8 500"
type input "8500"
type input "8 250"
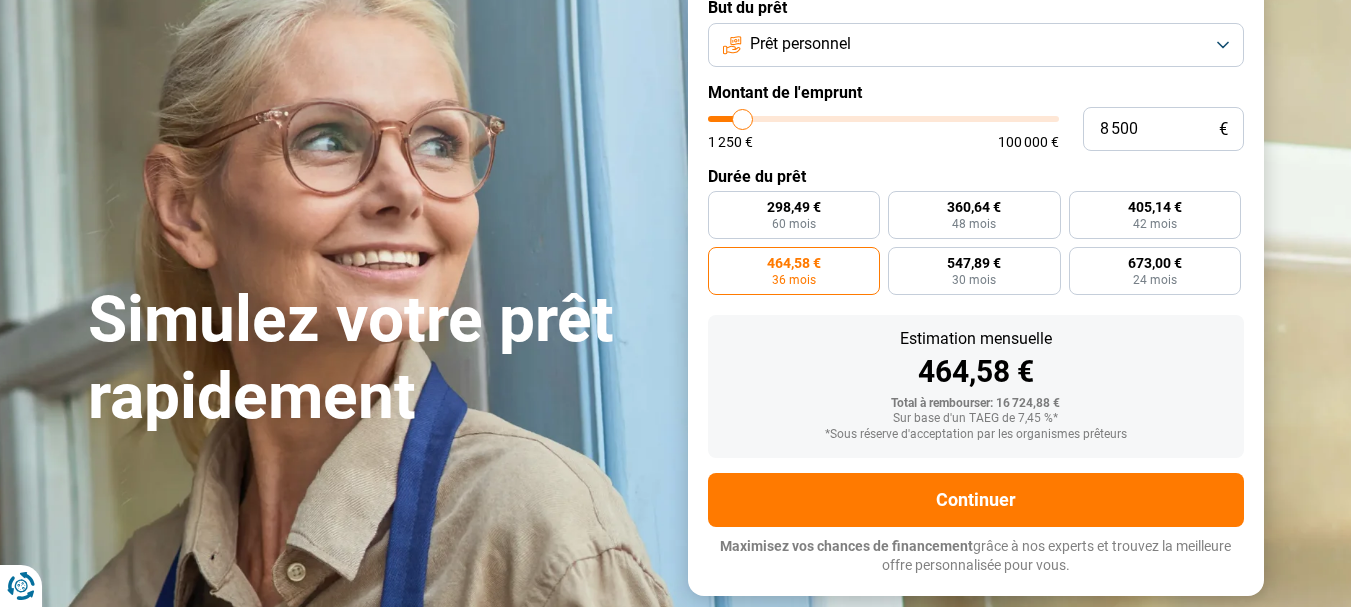
type input "8250"
type input "8 000"
type input "8000"
type input "7 500"
drag, startPoint x: 764, startPoint y: 111, endPoint x: 740, endPoint y: 107, distance: 24.3
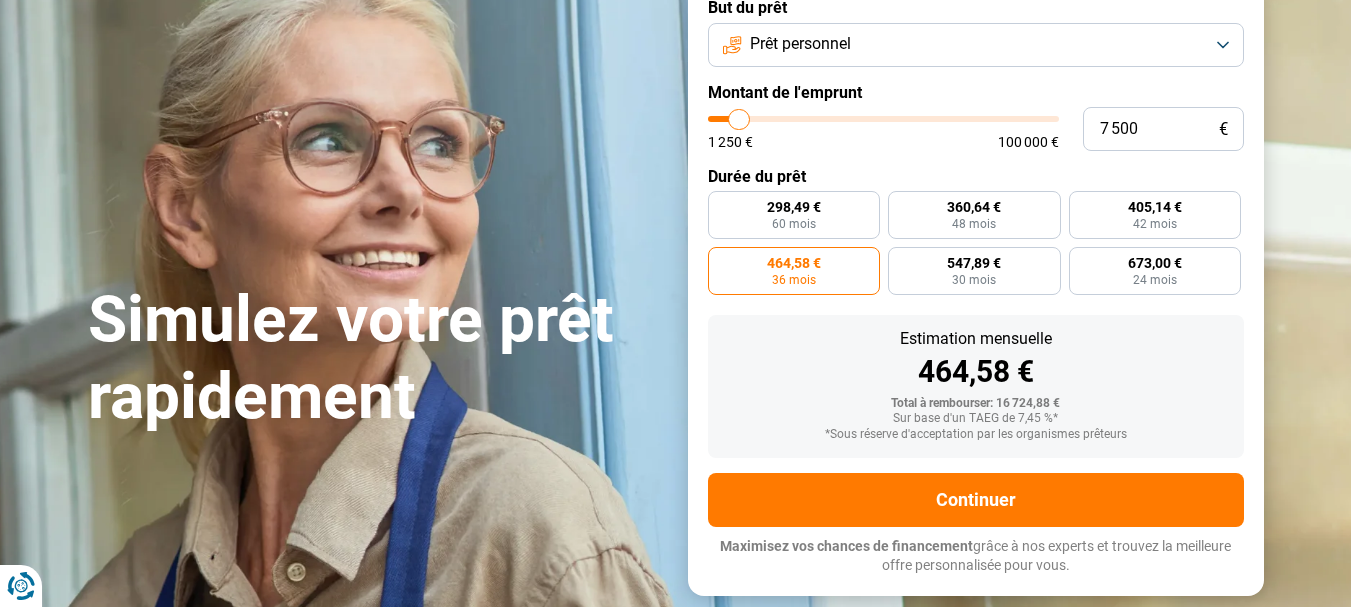
type input "7500"
click at [740, 116] on input "range" at bounding box center [883, 119] width 351 height 6
radio input "true"
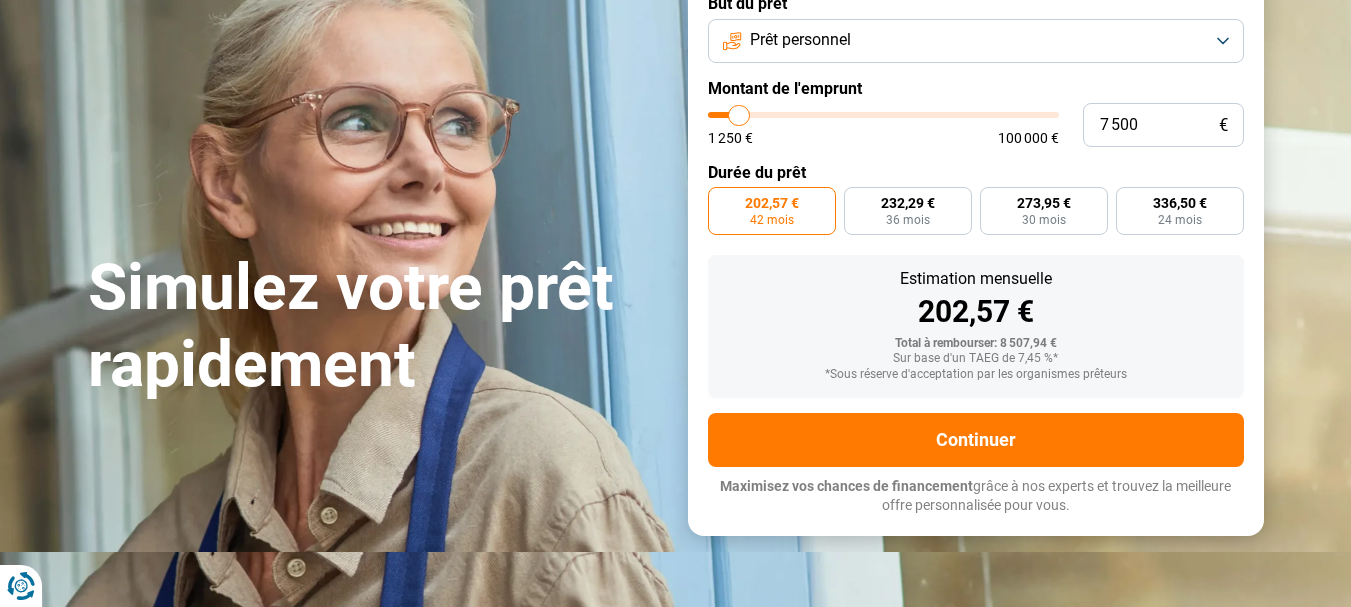
scroll to position [111, 0]
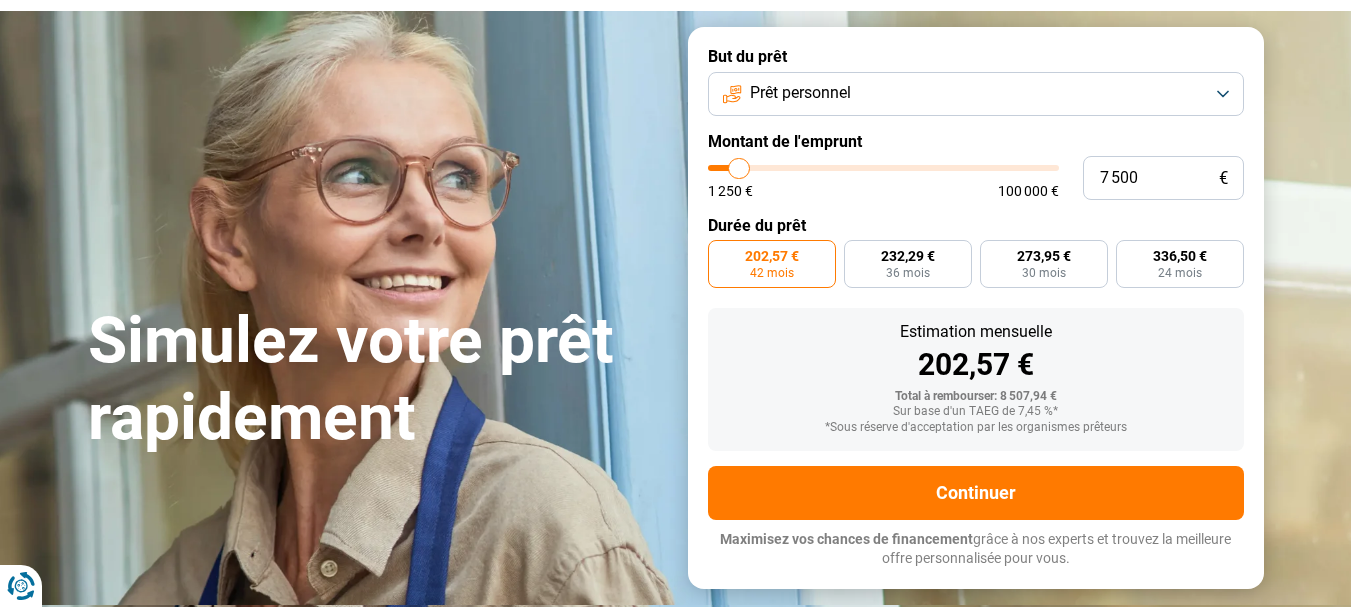
click at [1225, 89] on button "Prêt personnel" at bounding box center [976, 94] width 536 height 44
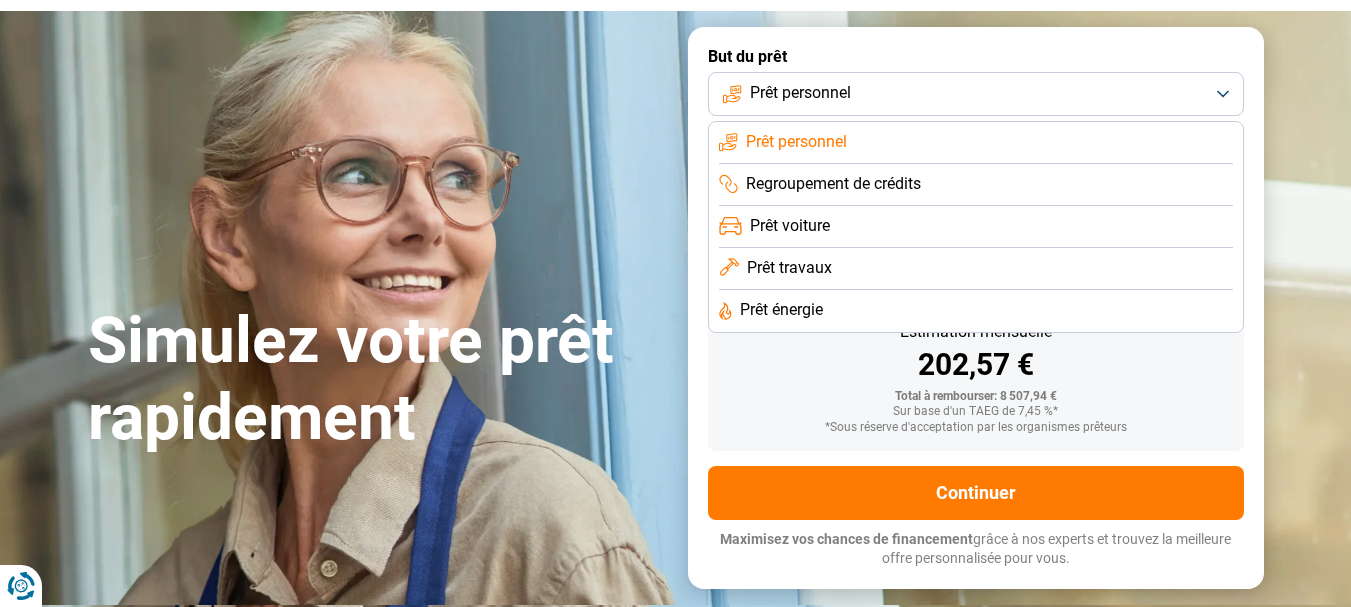
click at [883, 264] on li "Prêt travaux" at bounding box center [976, 269] width 514 height 42
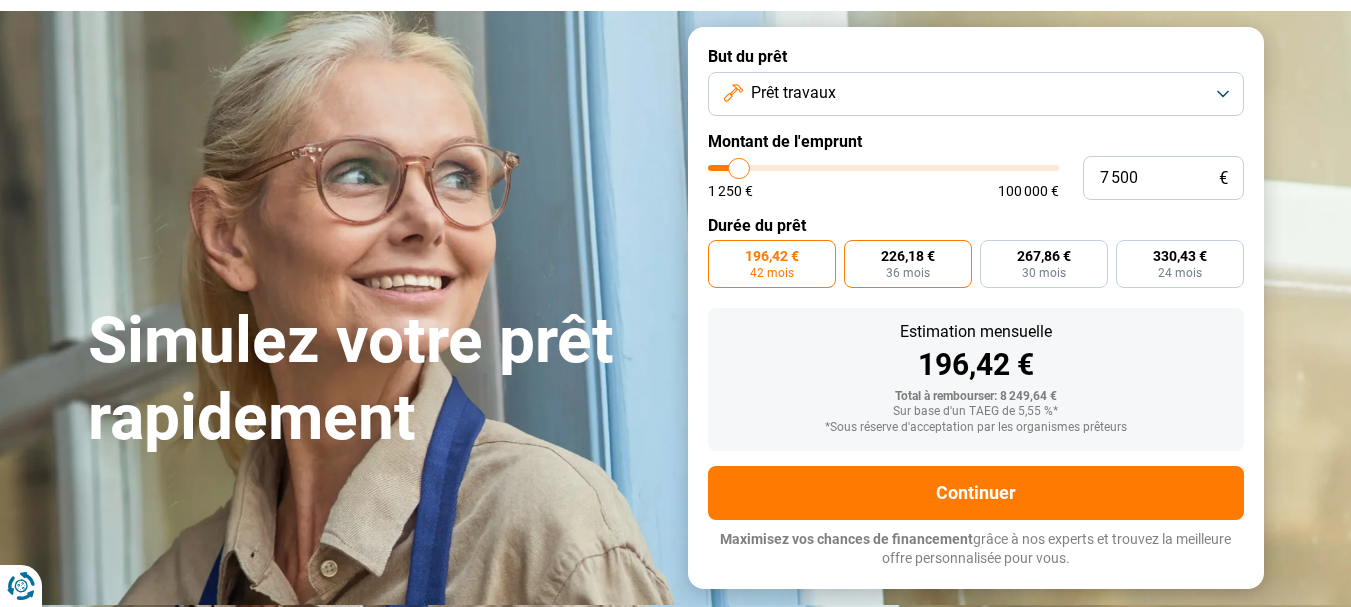
scroll to position [71, 0]
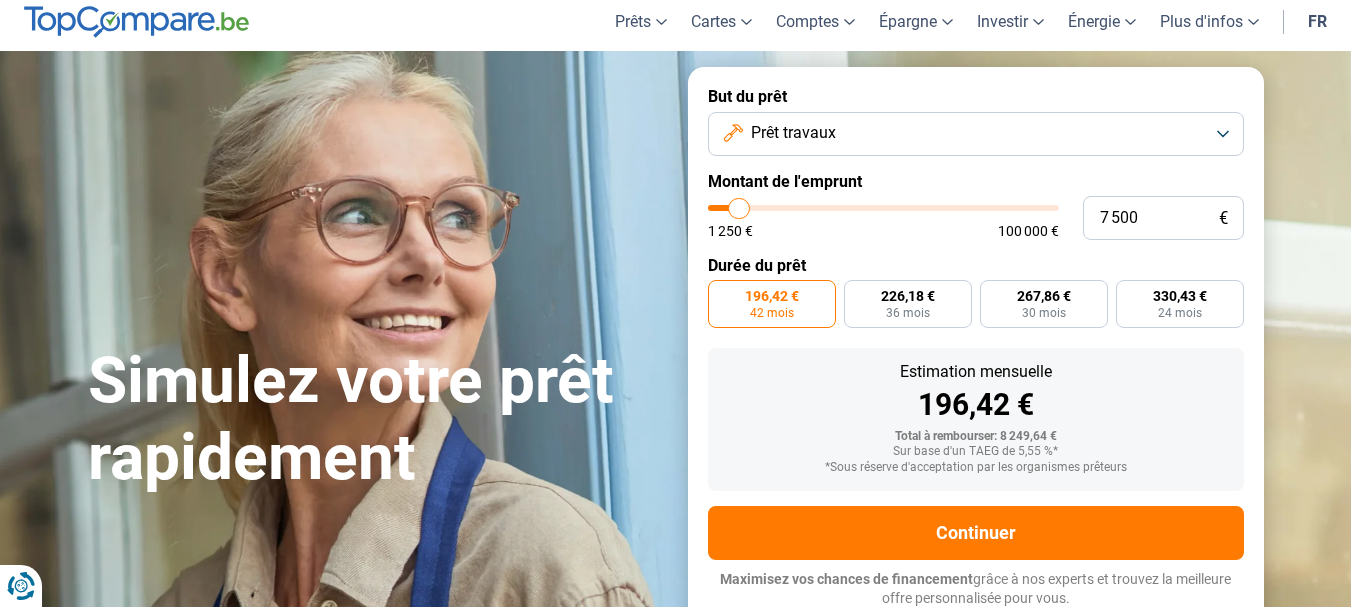
click at [1224, 130] on button "Prêt travaux" at bounding box center [976, 134] width 536 height 44
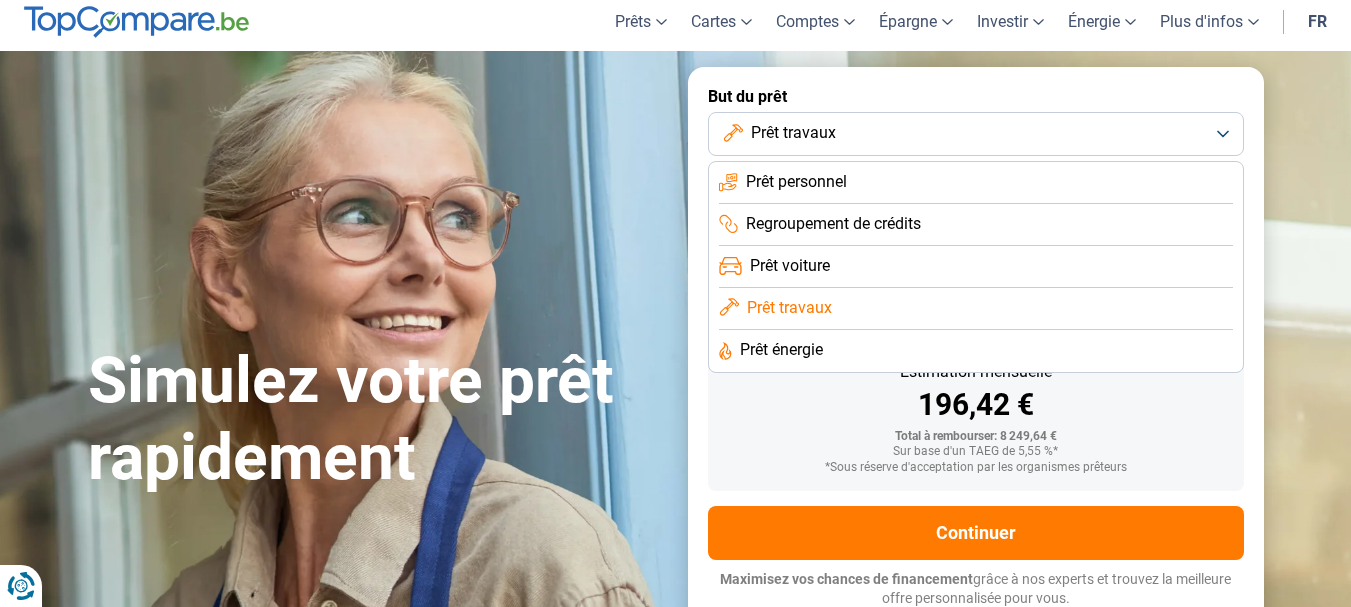
click at [1158, 224] on li "Regroupement de crédits" at bounding box center [976, 225] width 514 height 42
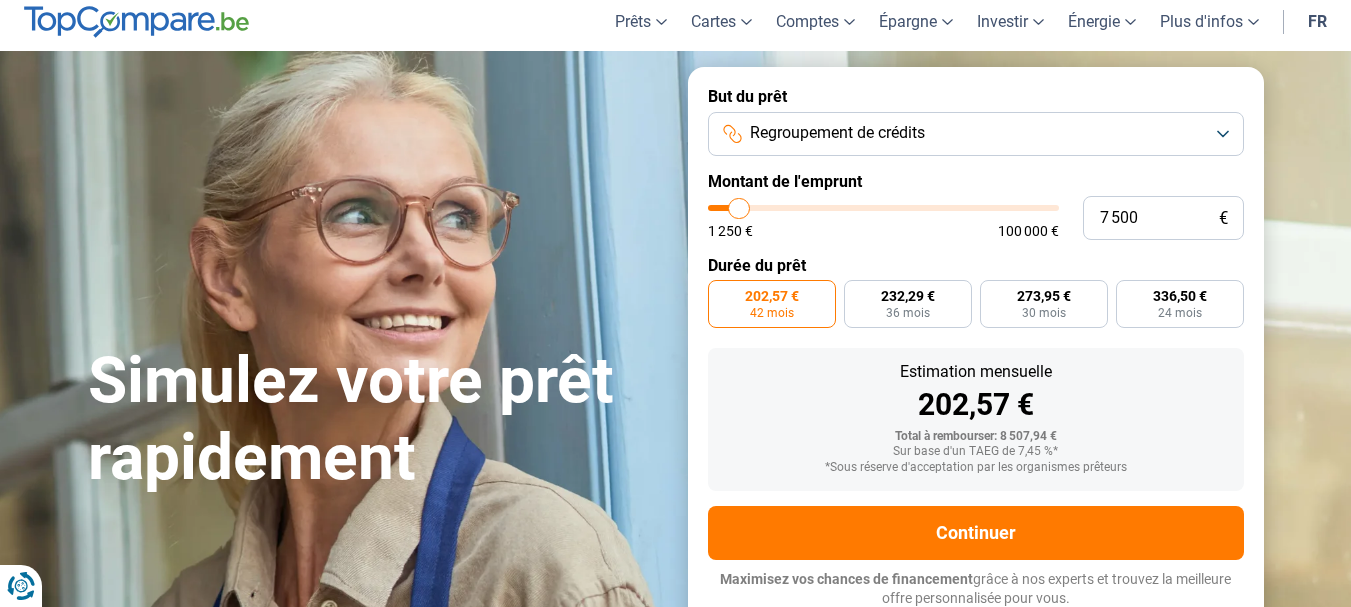
type input "6 750"
type input "6750"
type input "7 000"
type input "7000"
type input "7 250"
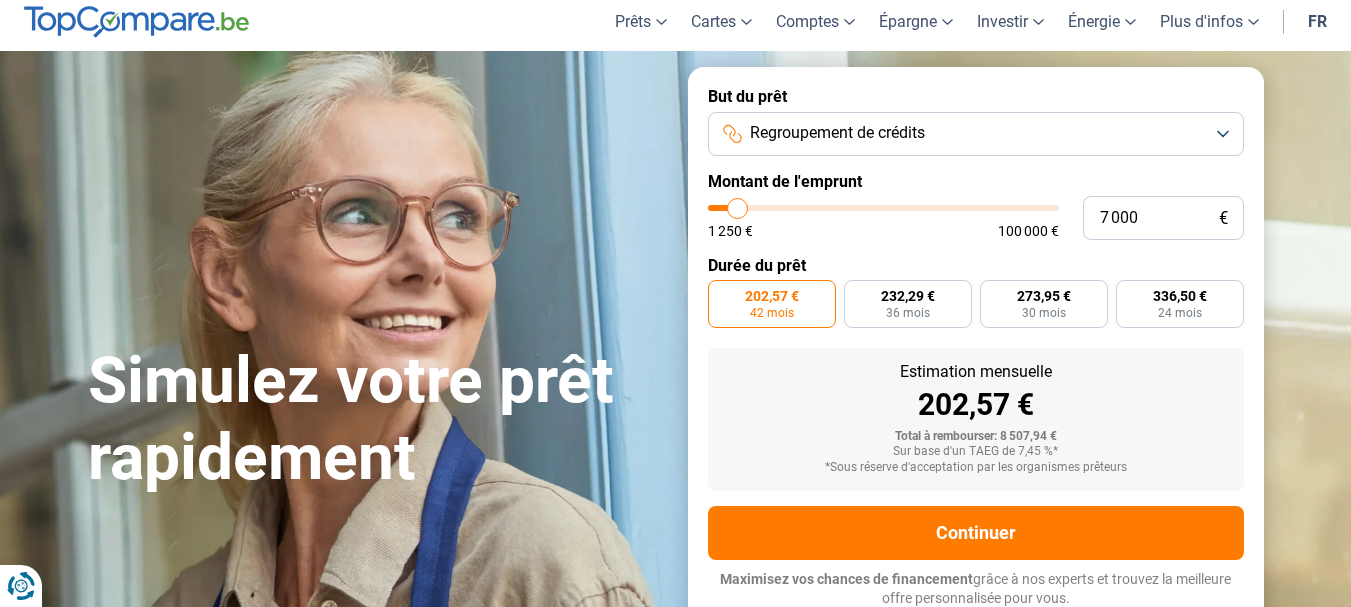
type input "7250"
type input "7 500"
type input "7500"
type input "8 000"
type input "8000"
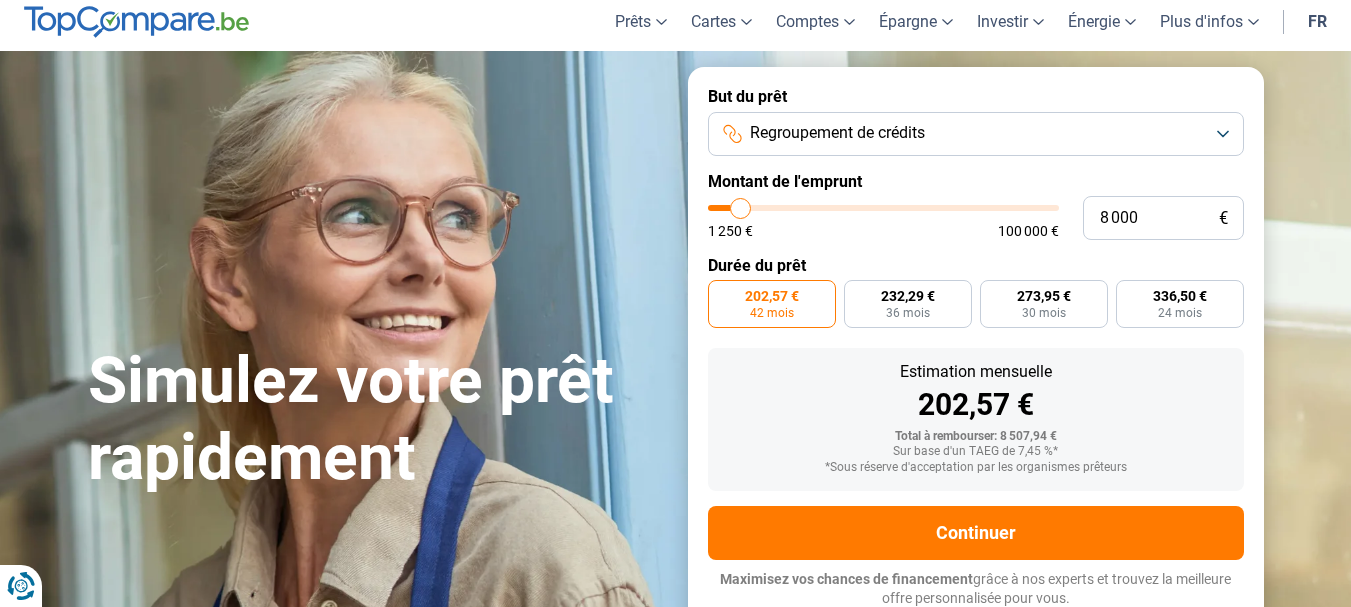
type input "8 250"
type input "8250"
type input "8 500"
type input "8500"
type input "8 750"
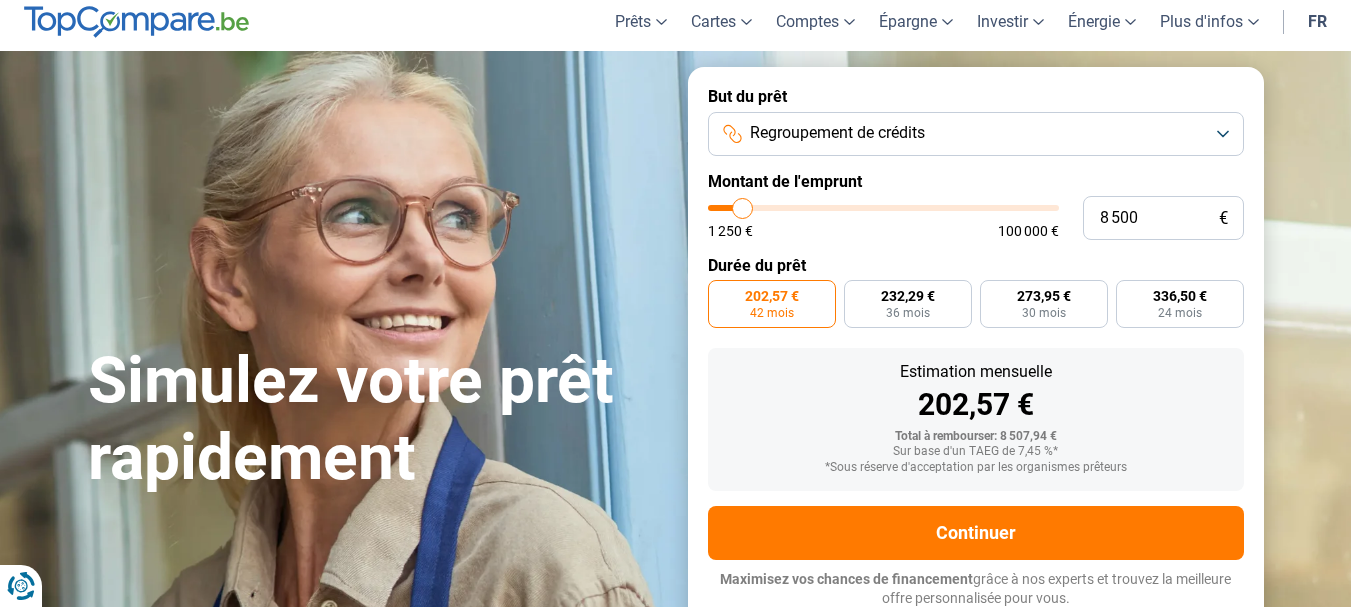
type input "8750"
type input "9 500"
type input "9500"
type input "9 750"
type input "9750"
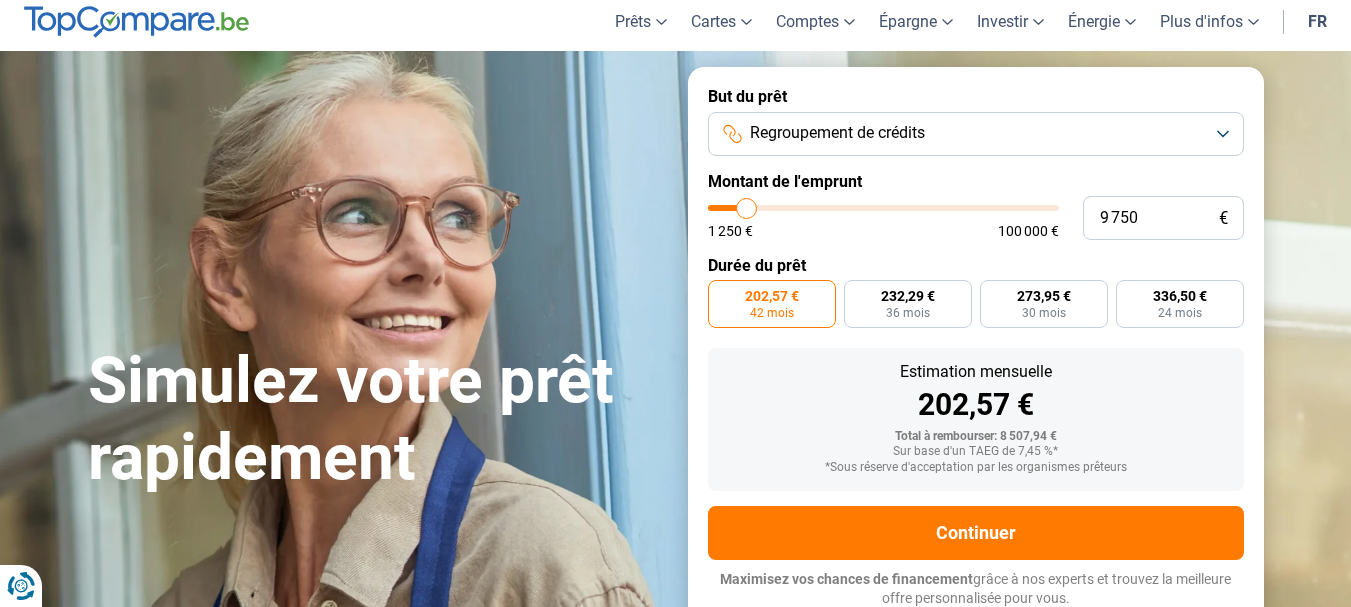
type input "10 000"
drag, startPoint x: 737, startPoint y: 200, endPoint x: 852, endPoint y: 200, distance: 115.0
click at [852, 205] on input "range" at bounding box center [883, 208] width 351 height 6
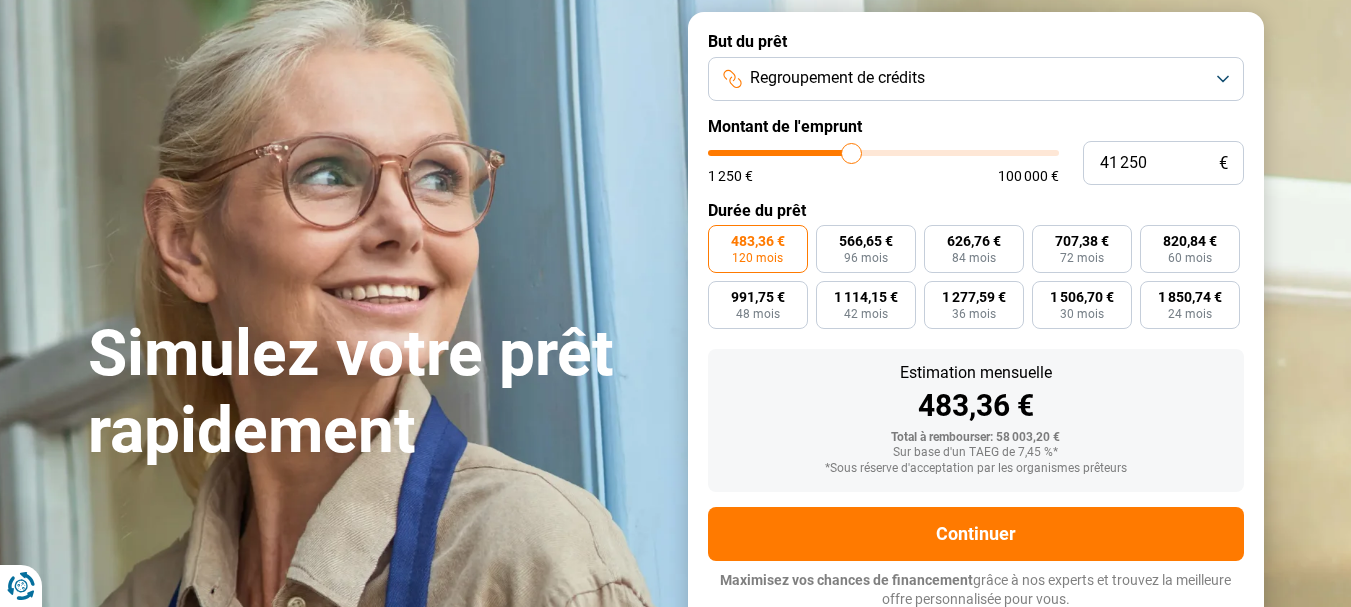
scroll to position [127, 0]
